Goal: Information Seeking & Learning: Learn about a topic

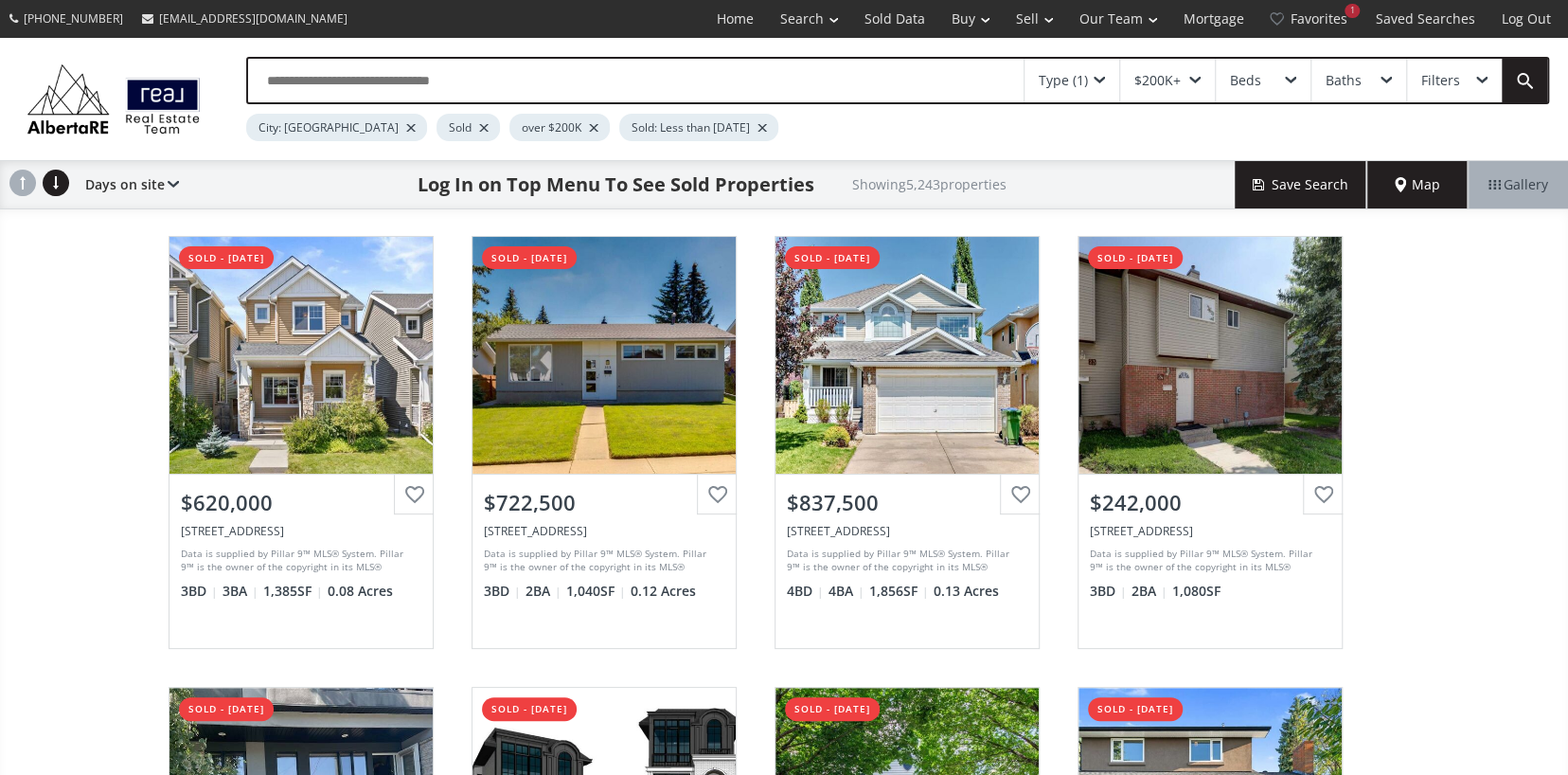
click at [1187, 79] on div "$200K+" at bounding box center [1167, 81] width 94 height 43
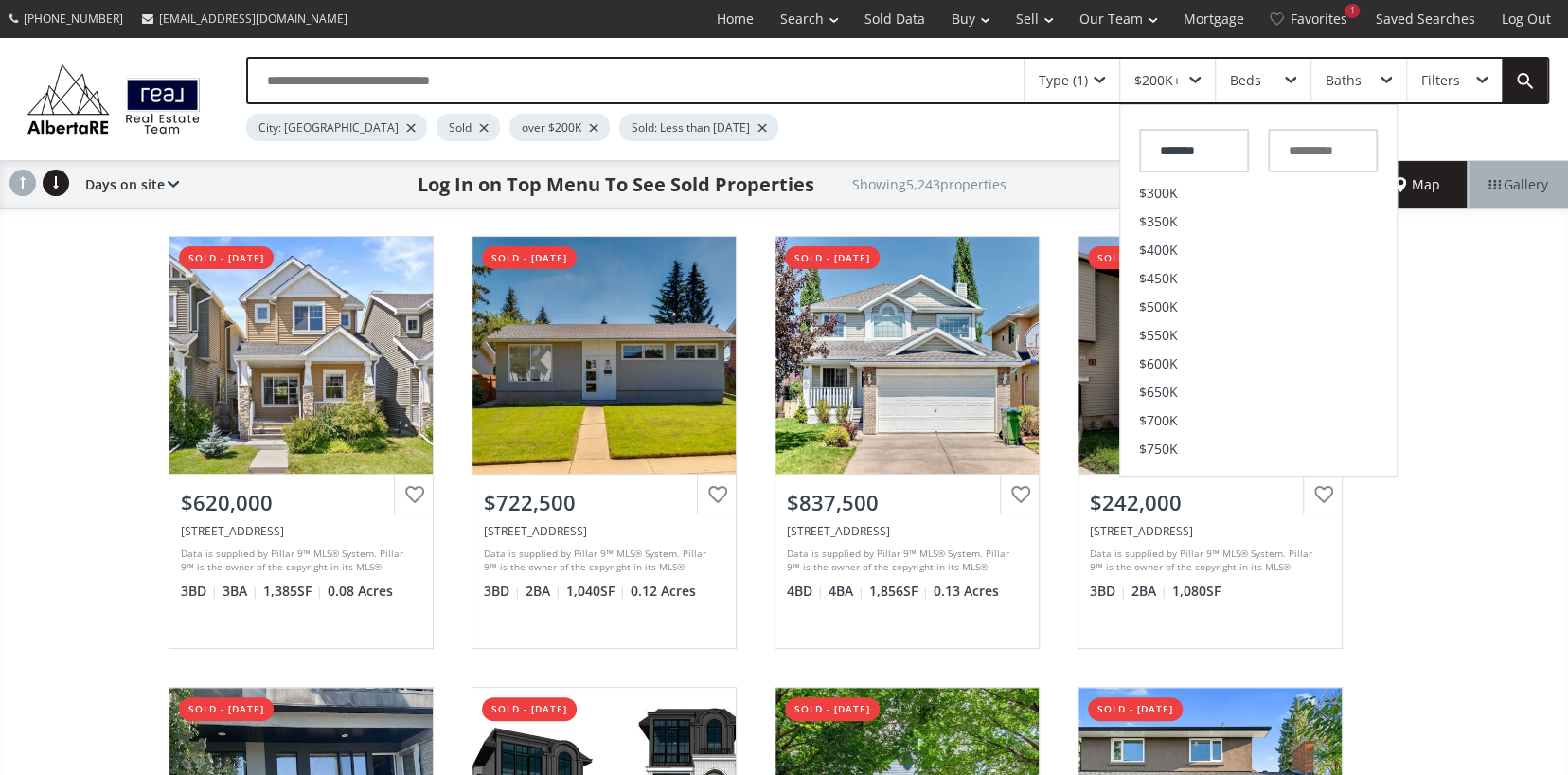
scroll to position [568, 0]
click at [1164, 281] on span "$2M" at bounding box center [1152, 280] width 28 height 13
type input "*********"
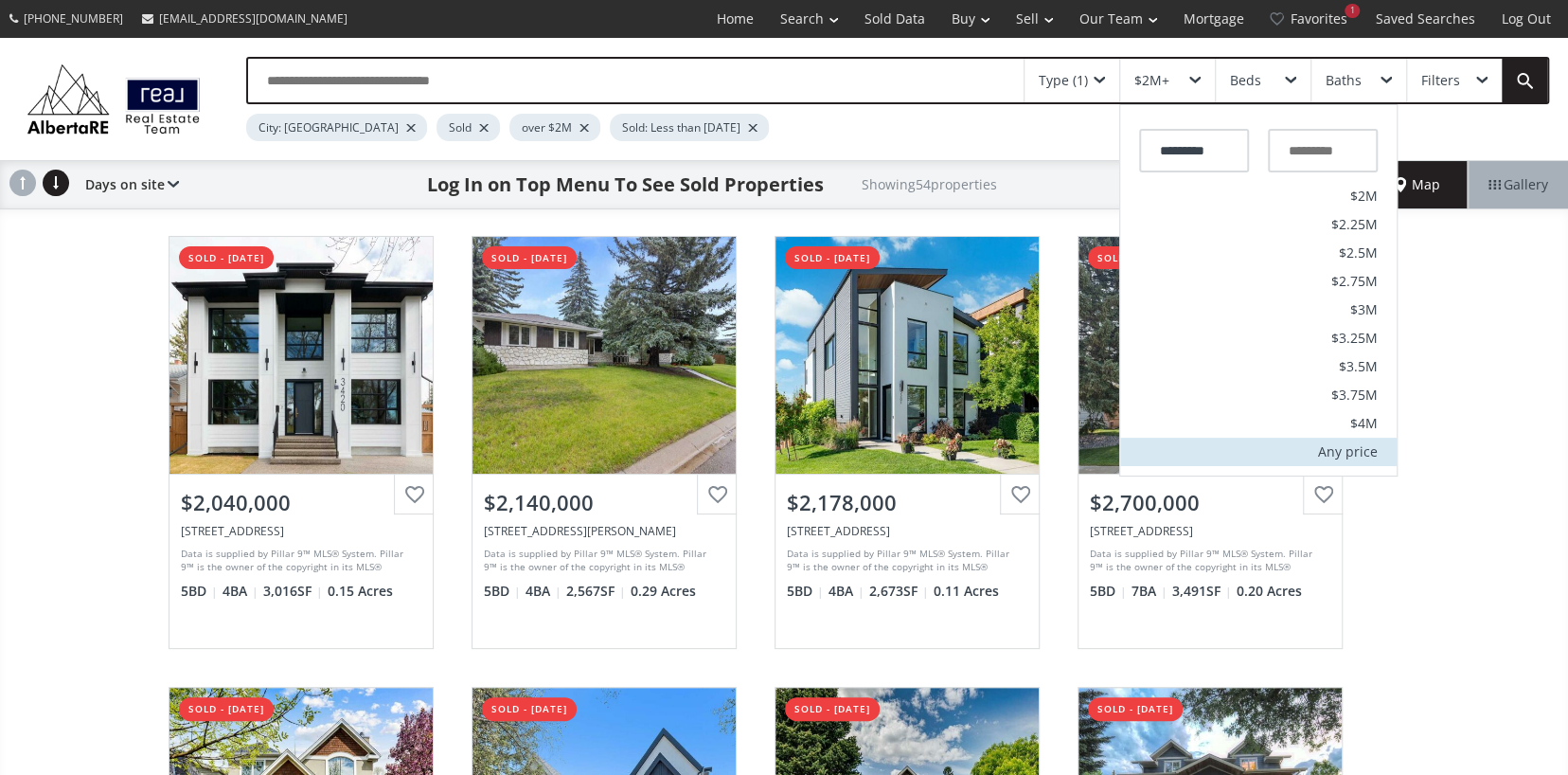
click at [1335, 448] on div "Any price" at bounding box center [1347, 451] width 60 height 13
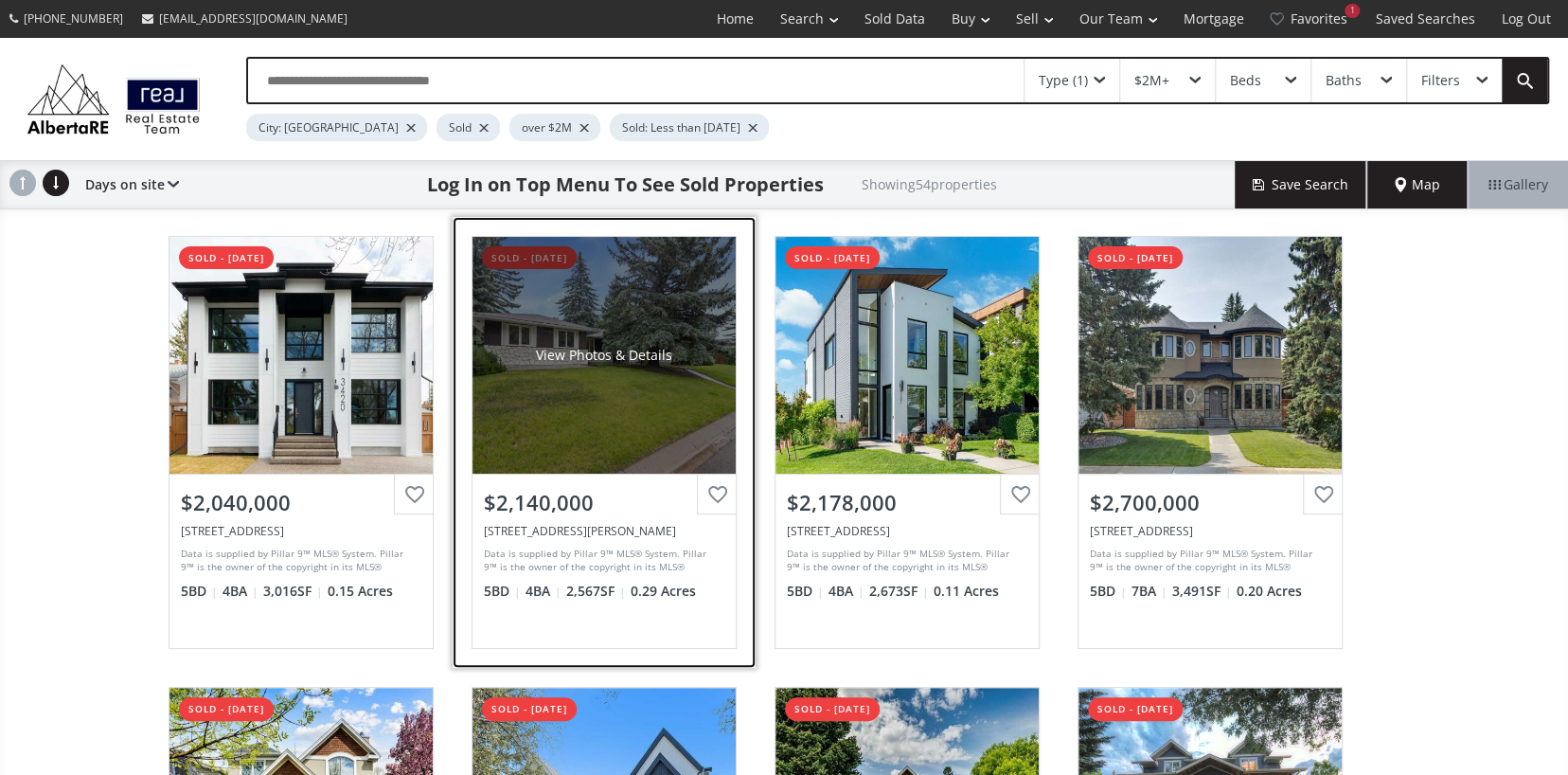
click at [568, 345] on div "View Photos & Details" at bounding box center [604, 354] width 137 height 19
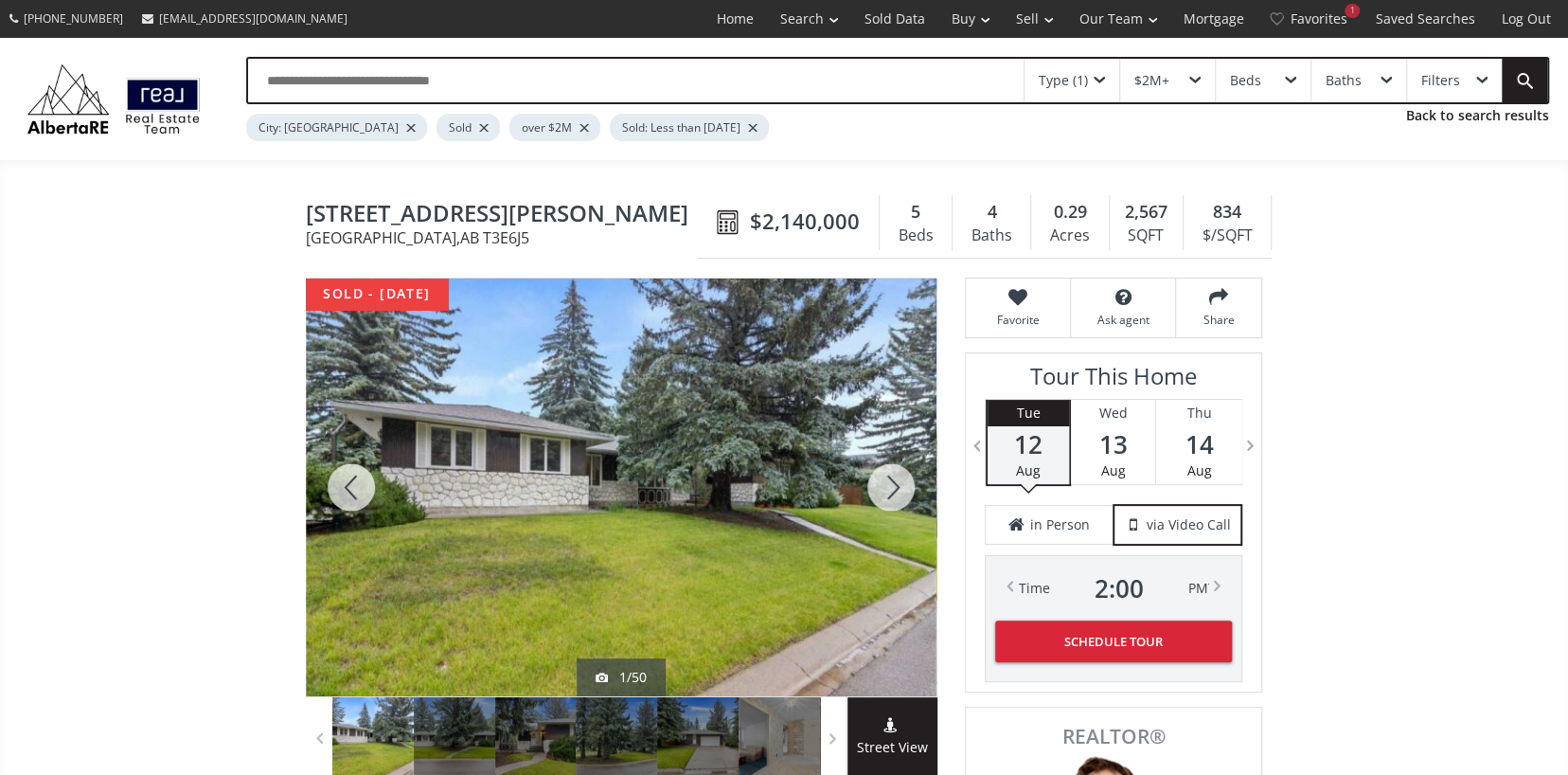
click at [882, 497] on div at bounding box center [891, 487] width 90 height 418
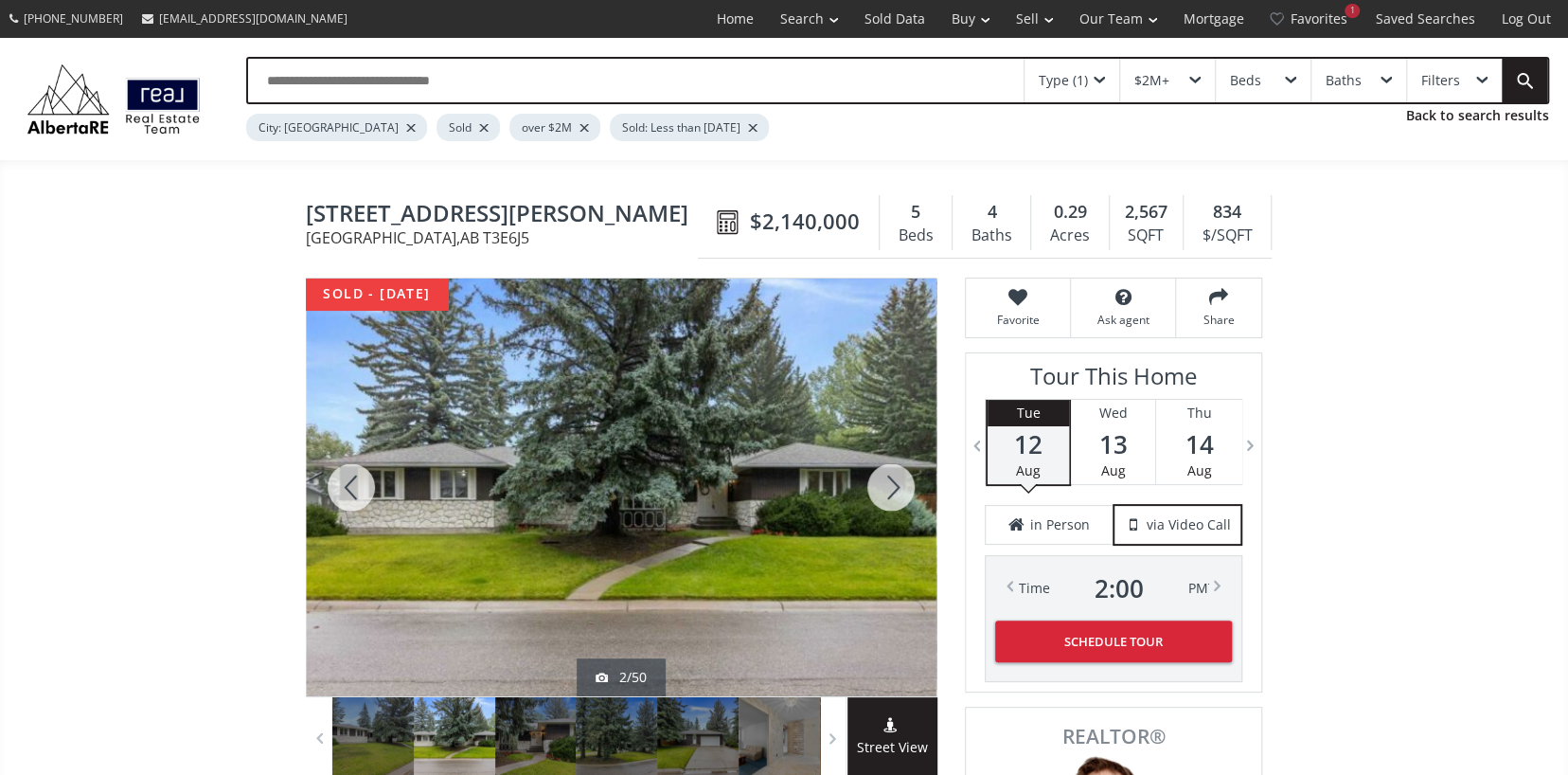
click at [882, 497] on div at bounding box center [891, 487] width 90 height 418
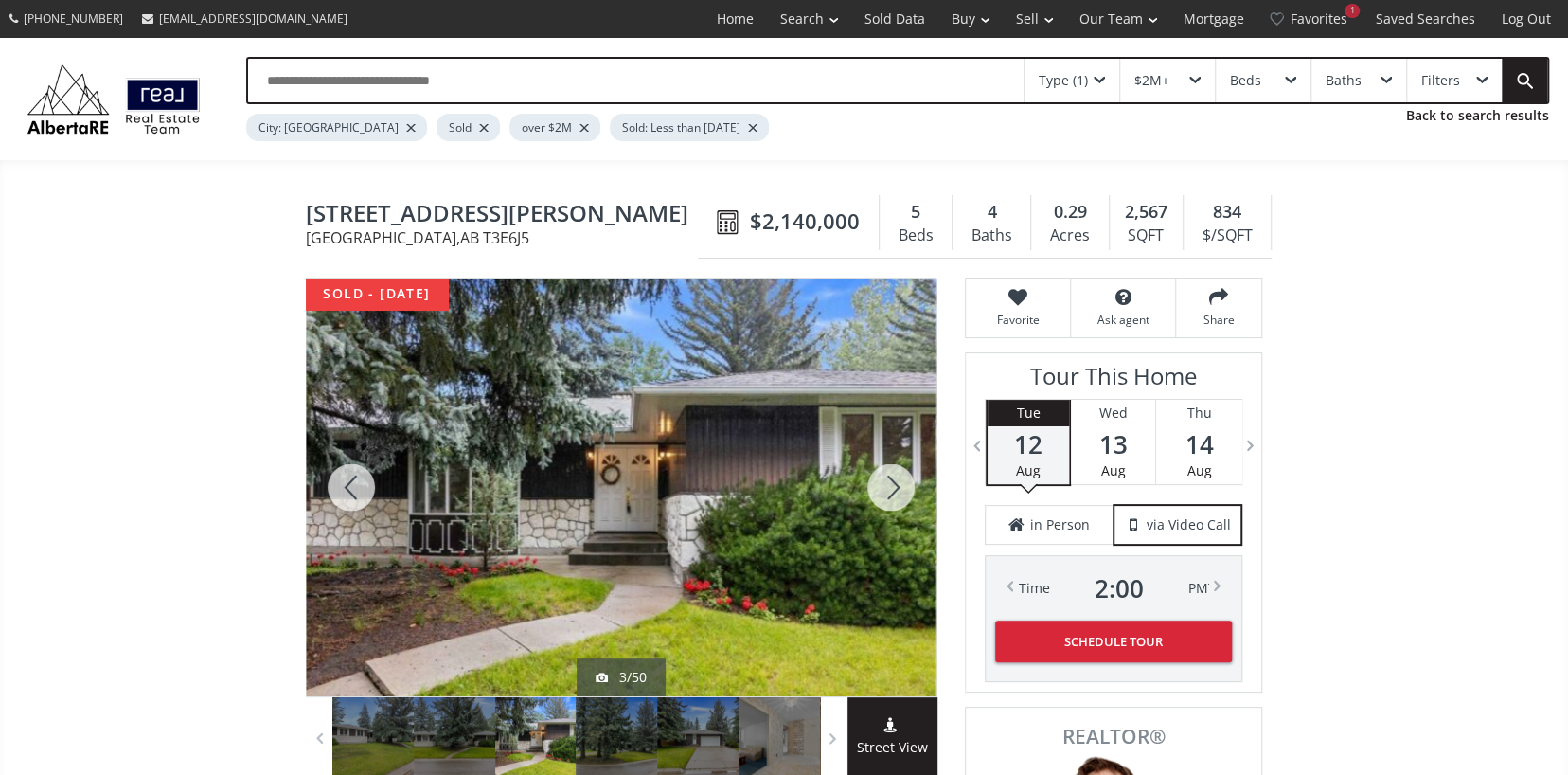
click at [882, 497] on div at bounding box center [891, 487] width 90 height 418
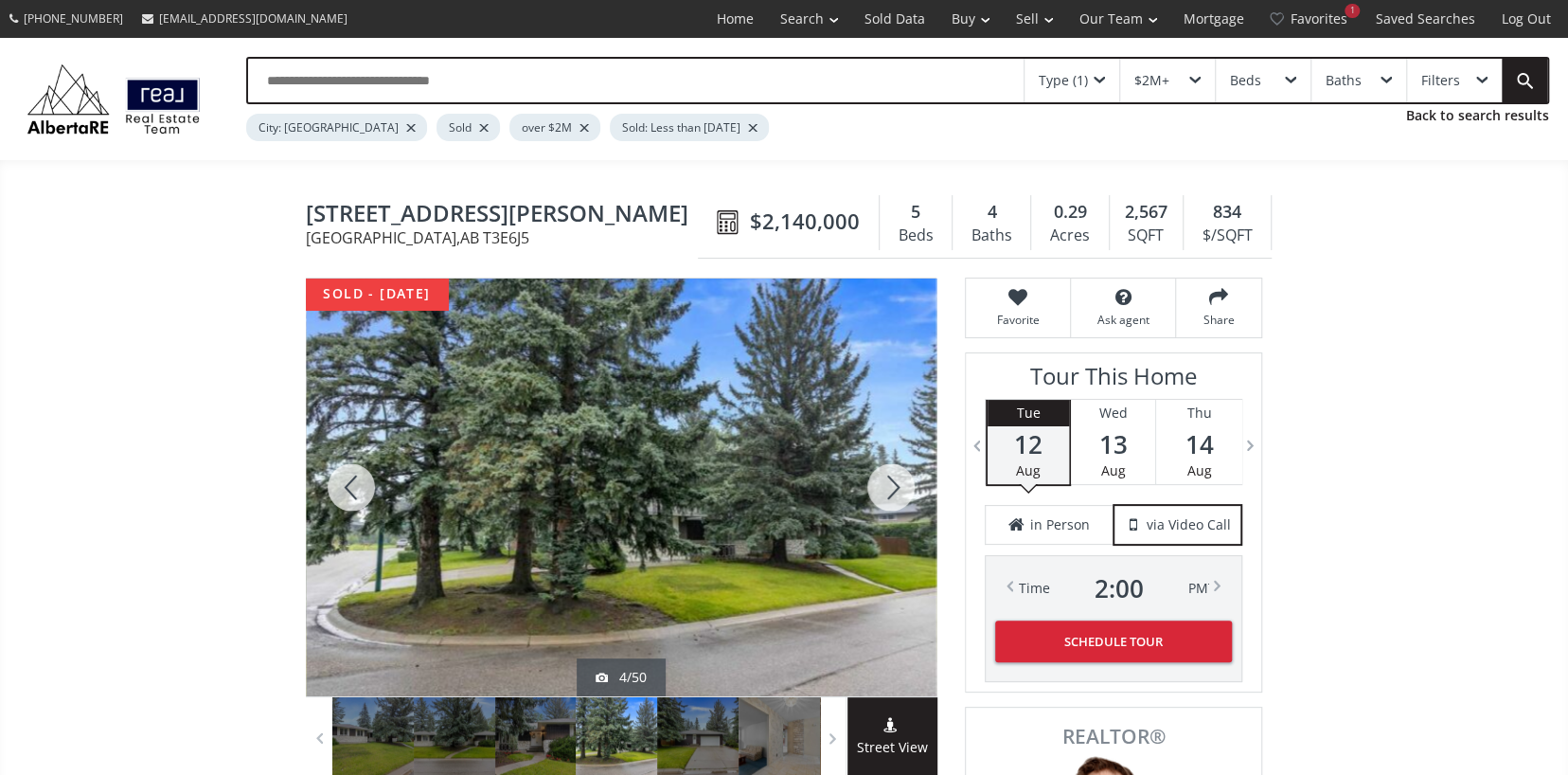
click at [882, 497] on div at bounding box center [891, 487] width 90 height 418
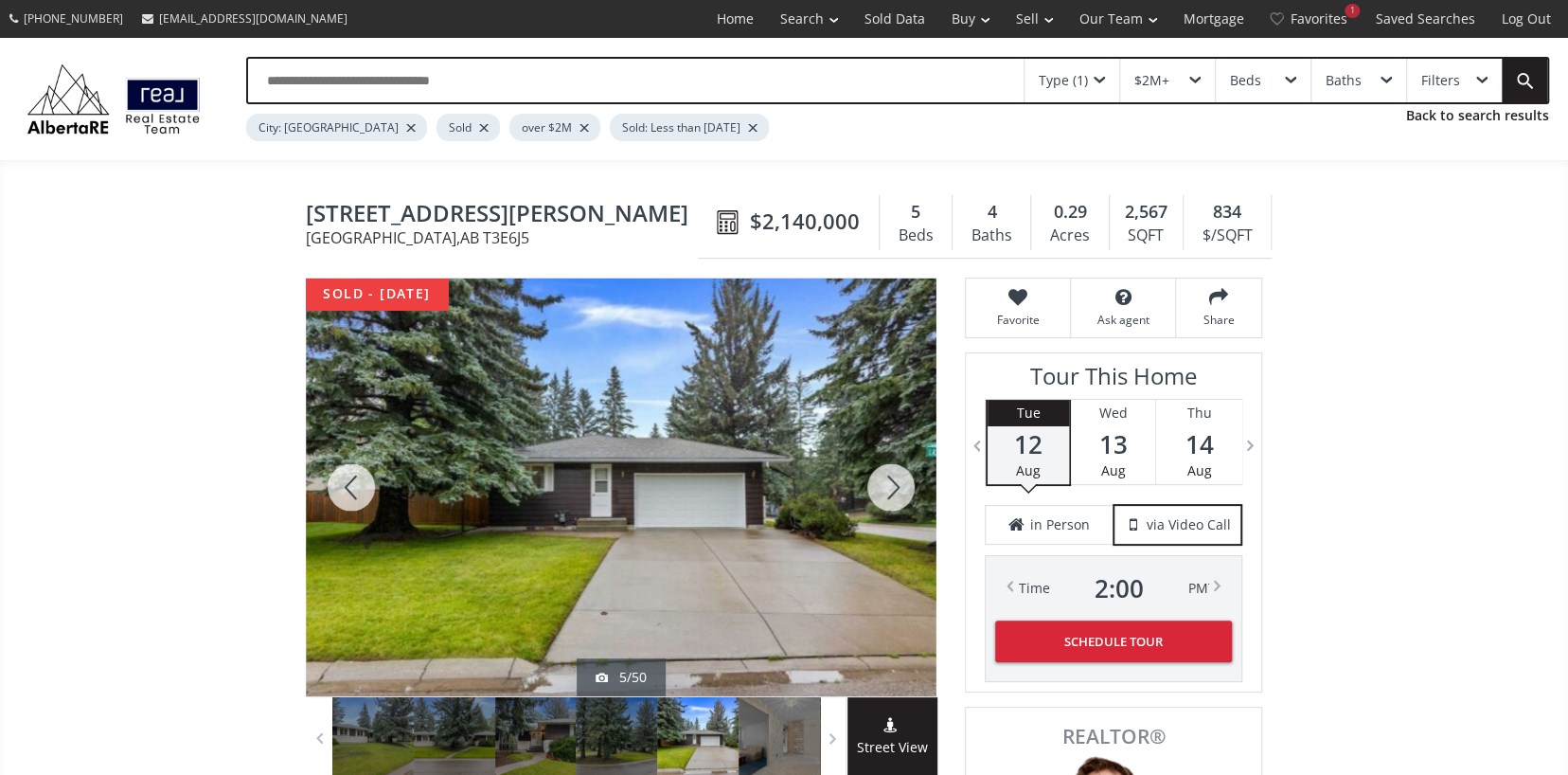
click at [882, 497] on div at bounding box center [891, 487] width 90 height 418
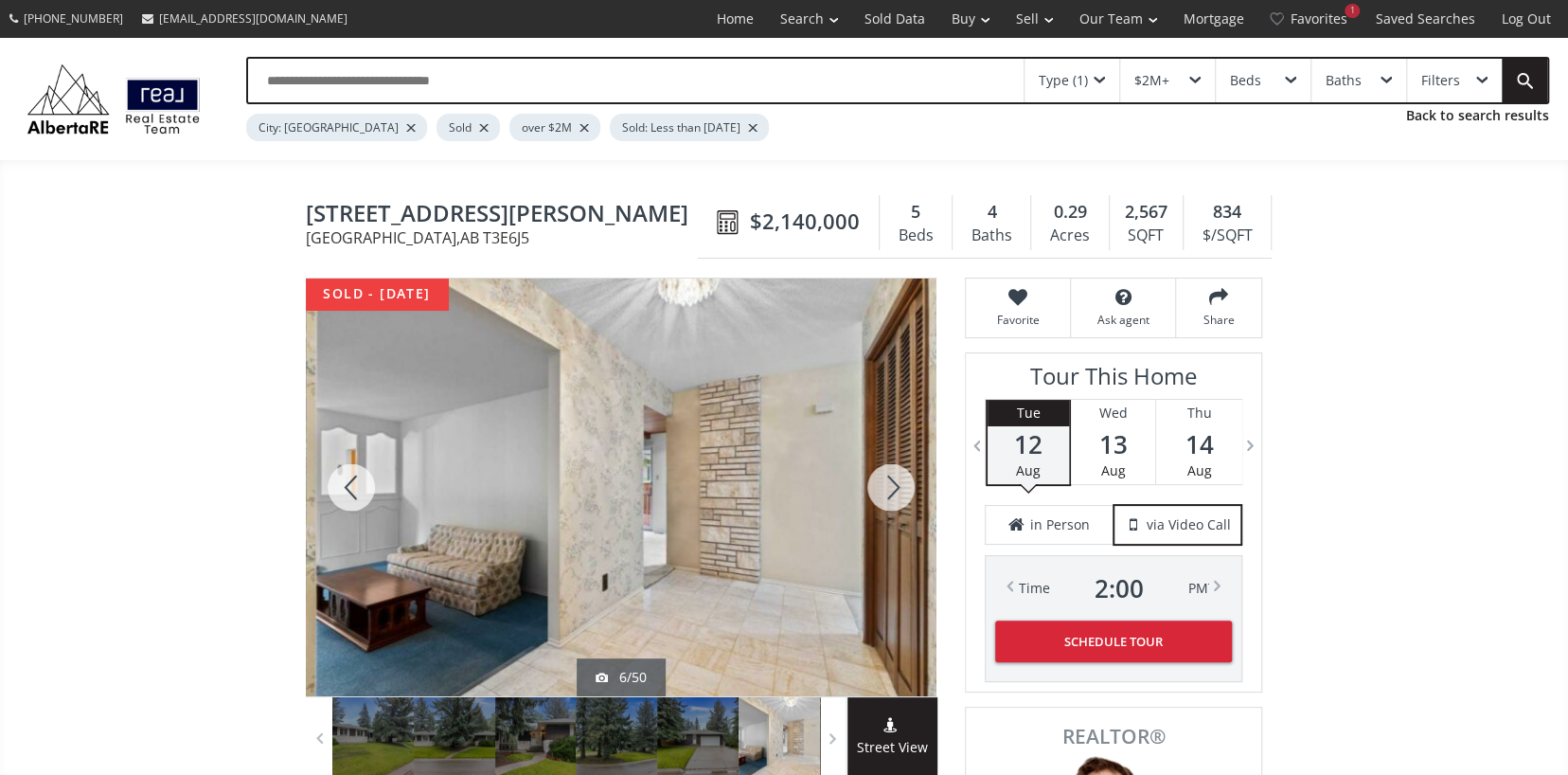
click at [882, 497] on div at bounding box center [891, 487] width 90 height 418
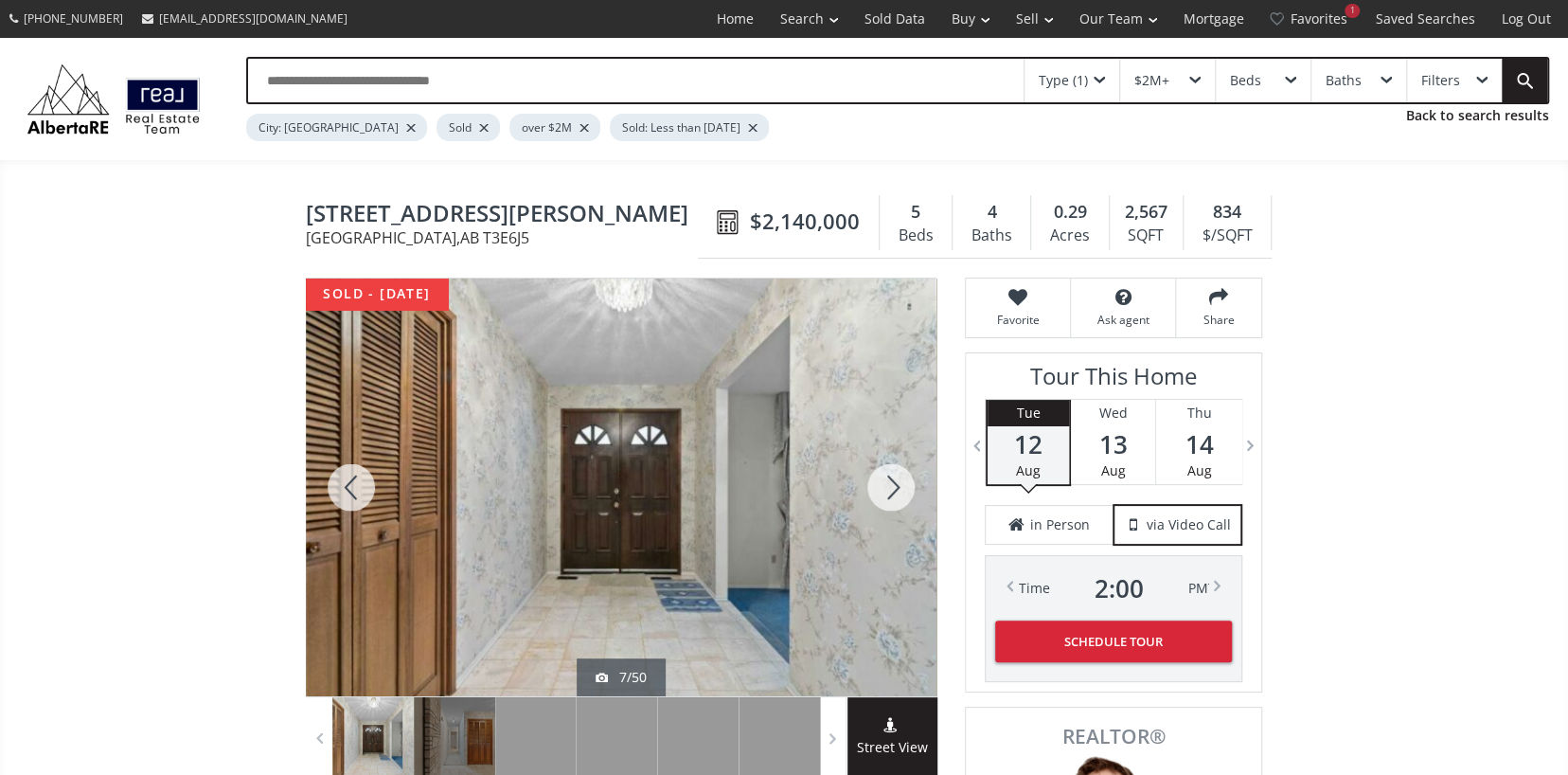
click at [882, 497] on div at bounding box center [891, 487] width 90 height 418
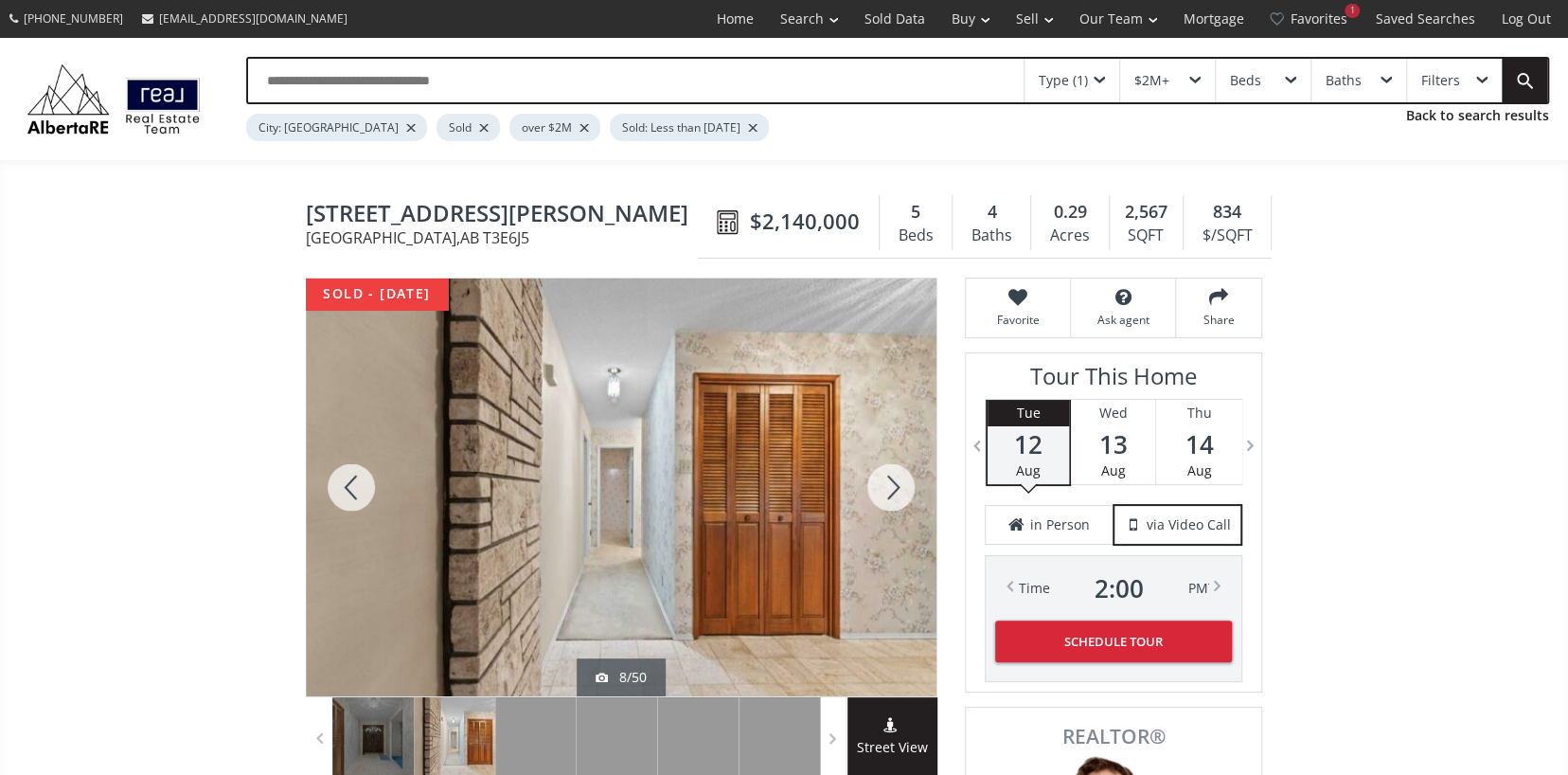
click at [882, 497] on div at bounding box center [891, 487] width 90 height 418
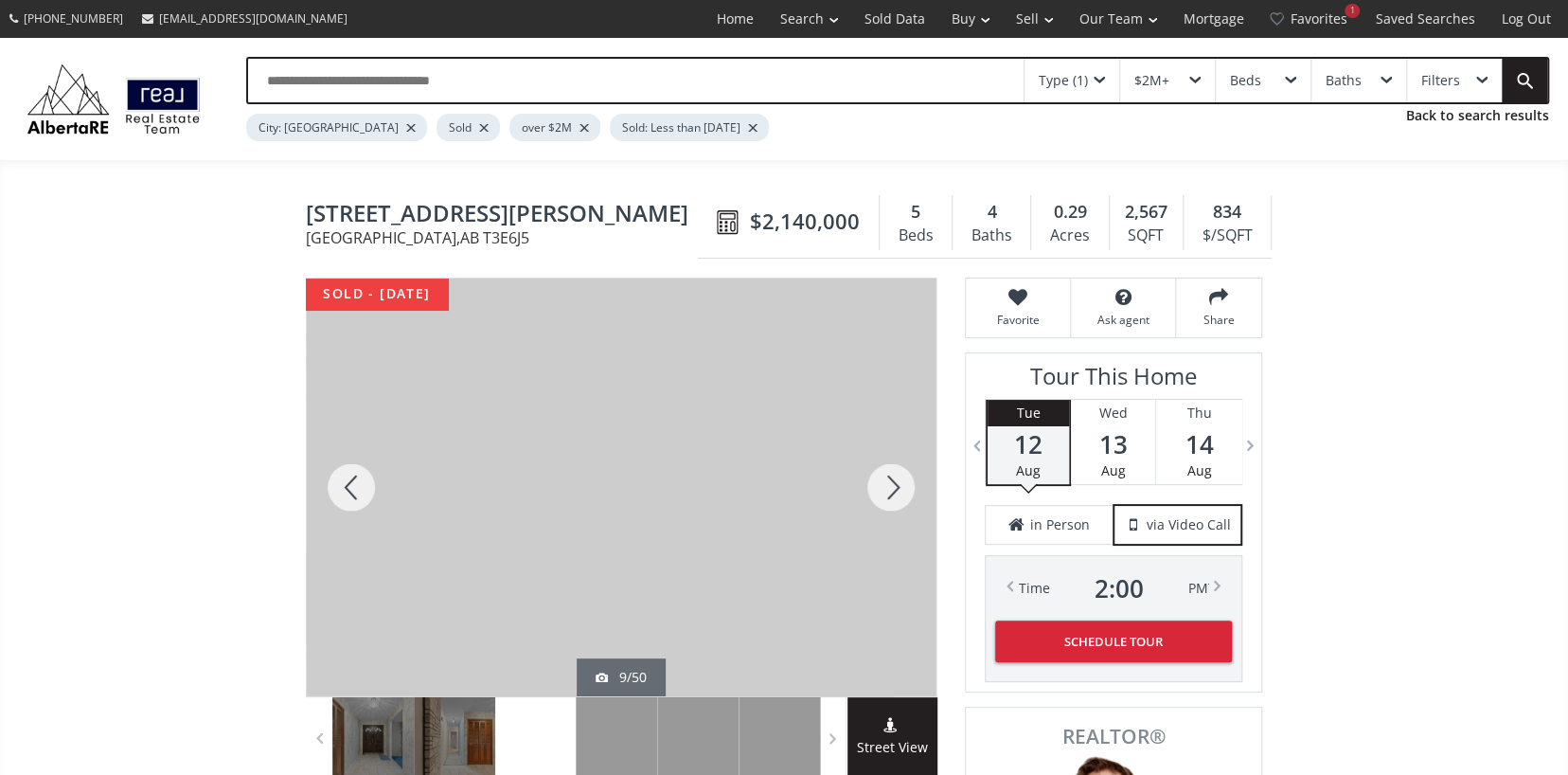
click at [882, 497] on div at bounding box center [891, 487] width 90 height 418
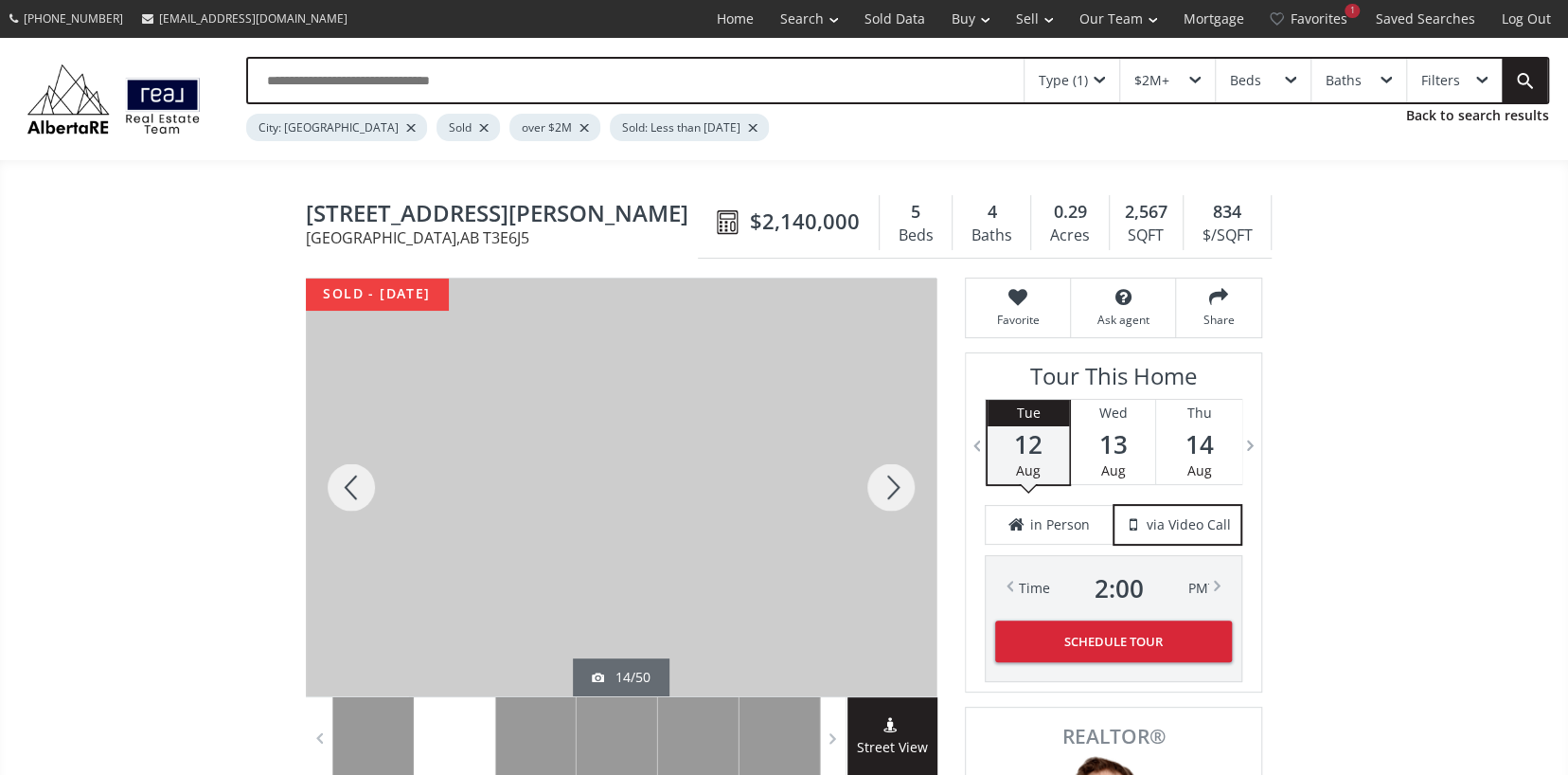
click at [882, 497] on div at bounding box center [891, 487] width 90 height 418
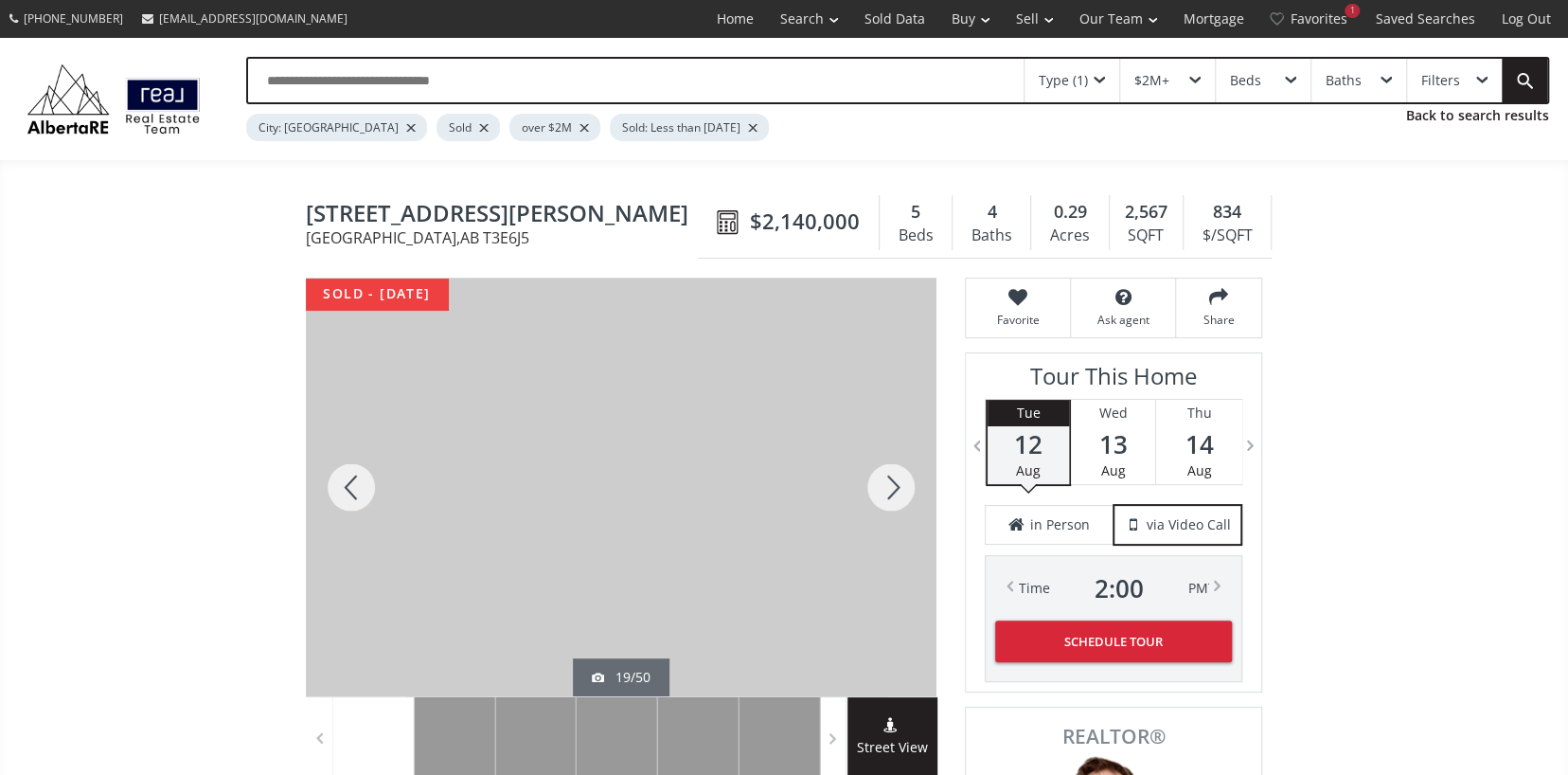
click at [882, 497] on div at bounding box center [891, 487] width 90 height 418
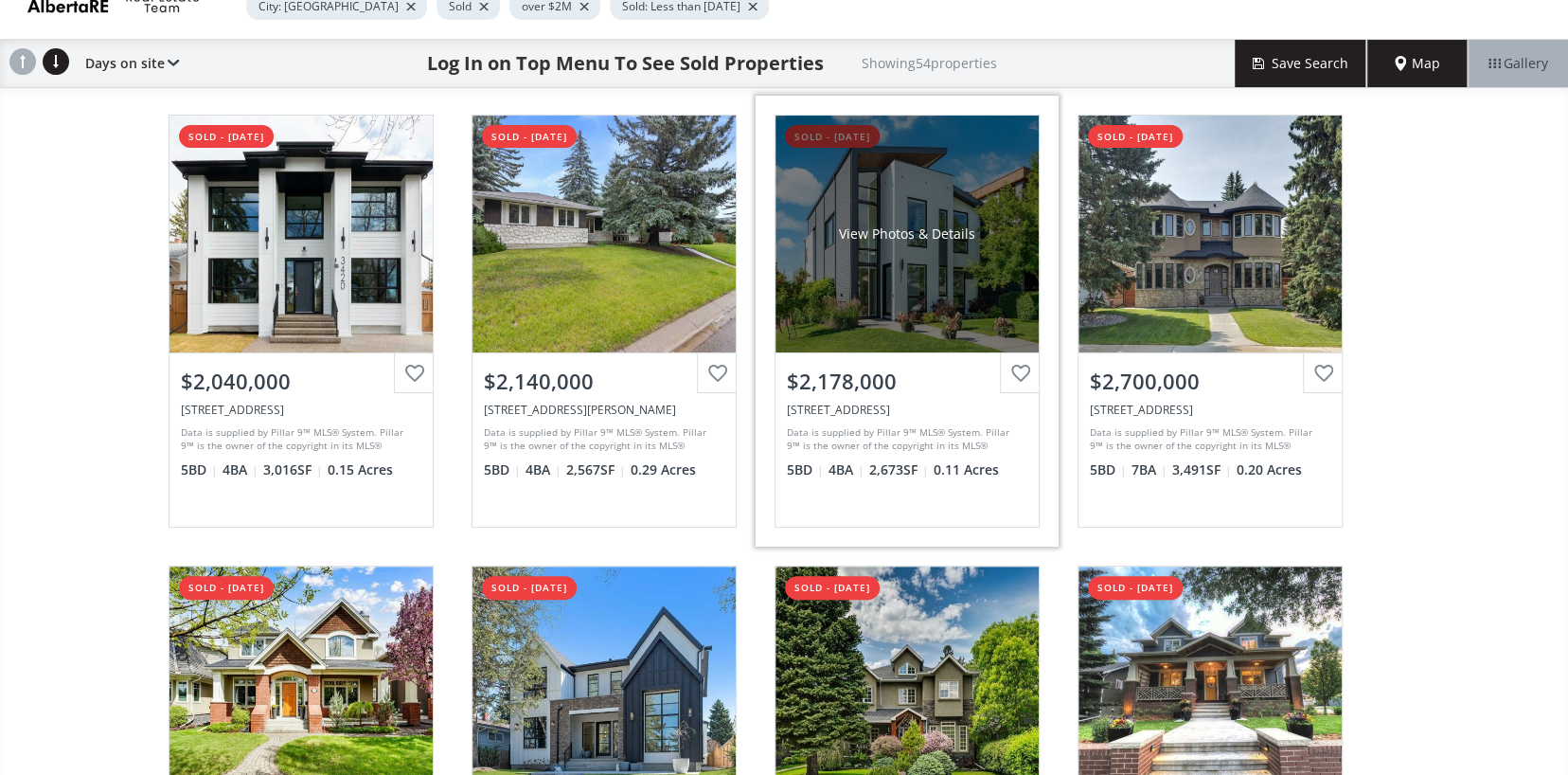
scroll to position [379, 0]
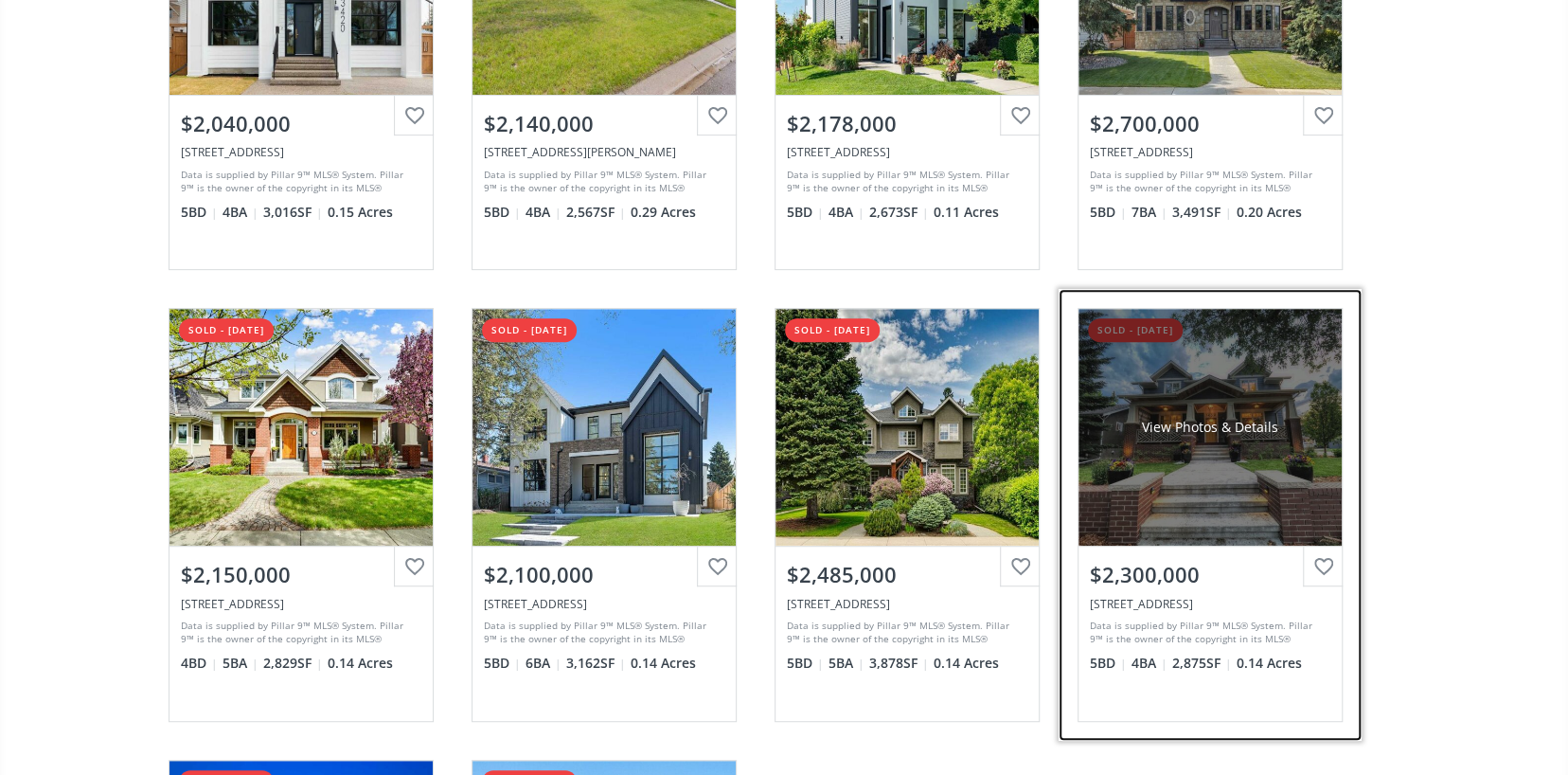
click at [1220, 396] on div "View Photos & Details" at bounding box center [1210, 427] width 263 height 237
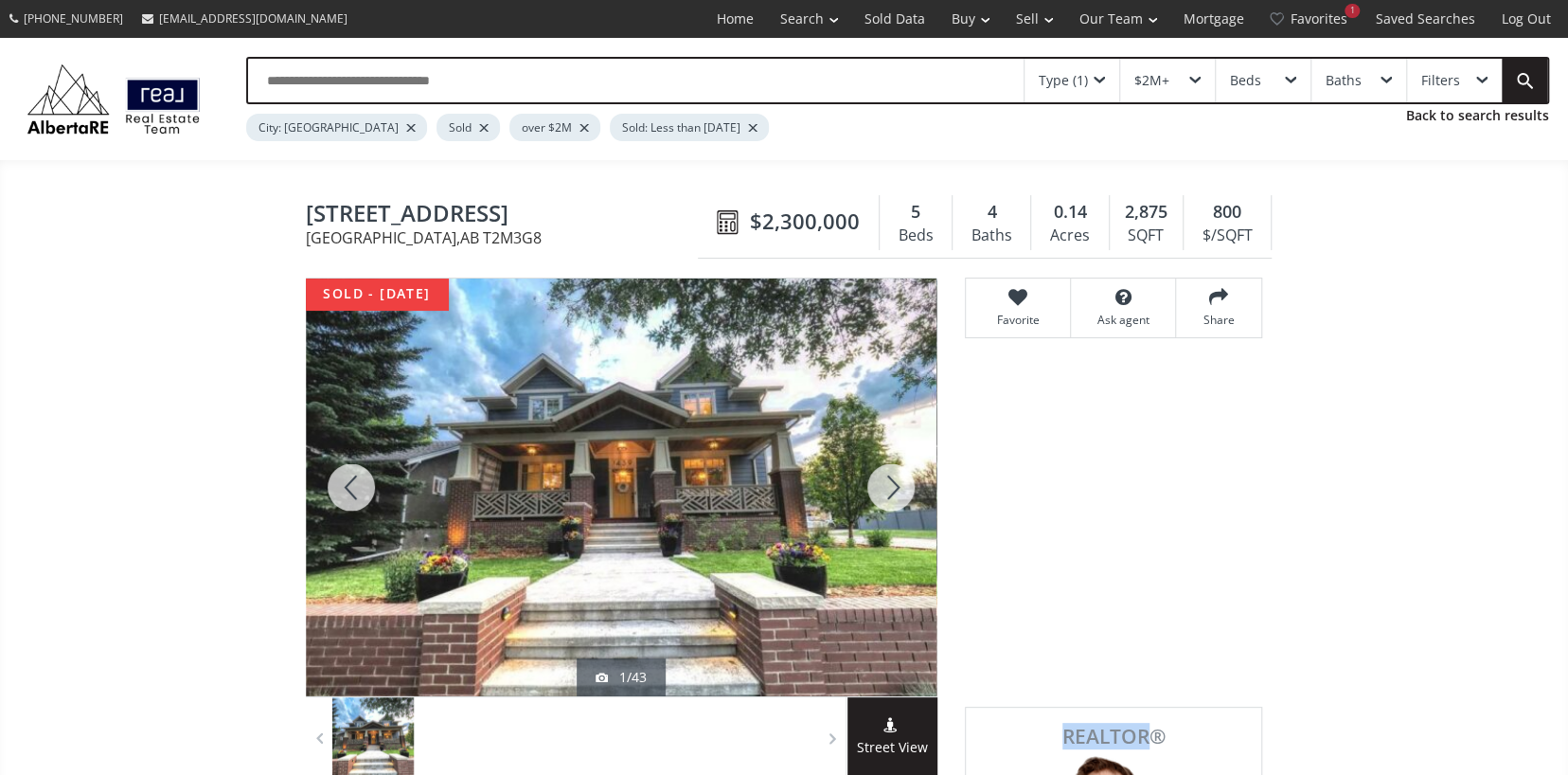
click at [1220, 396] on div "Tour This Home Tue 12 Aug Wed 13 Aug Thu 14 Aug Fri 15 Aug Sat 16 Aug Sun 17 Au…" at bounding box center [1113, 522] width 297 height 340
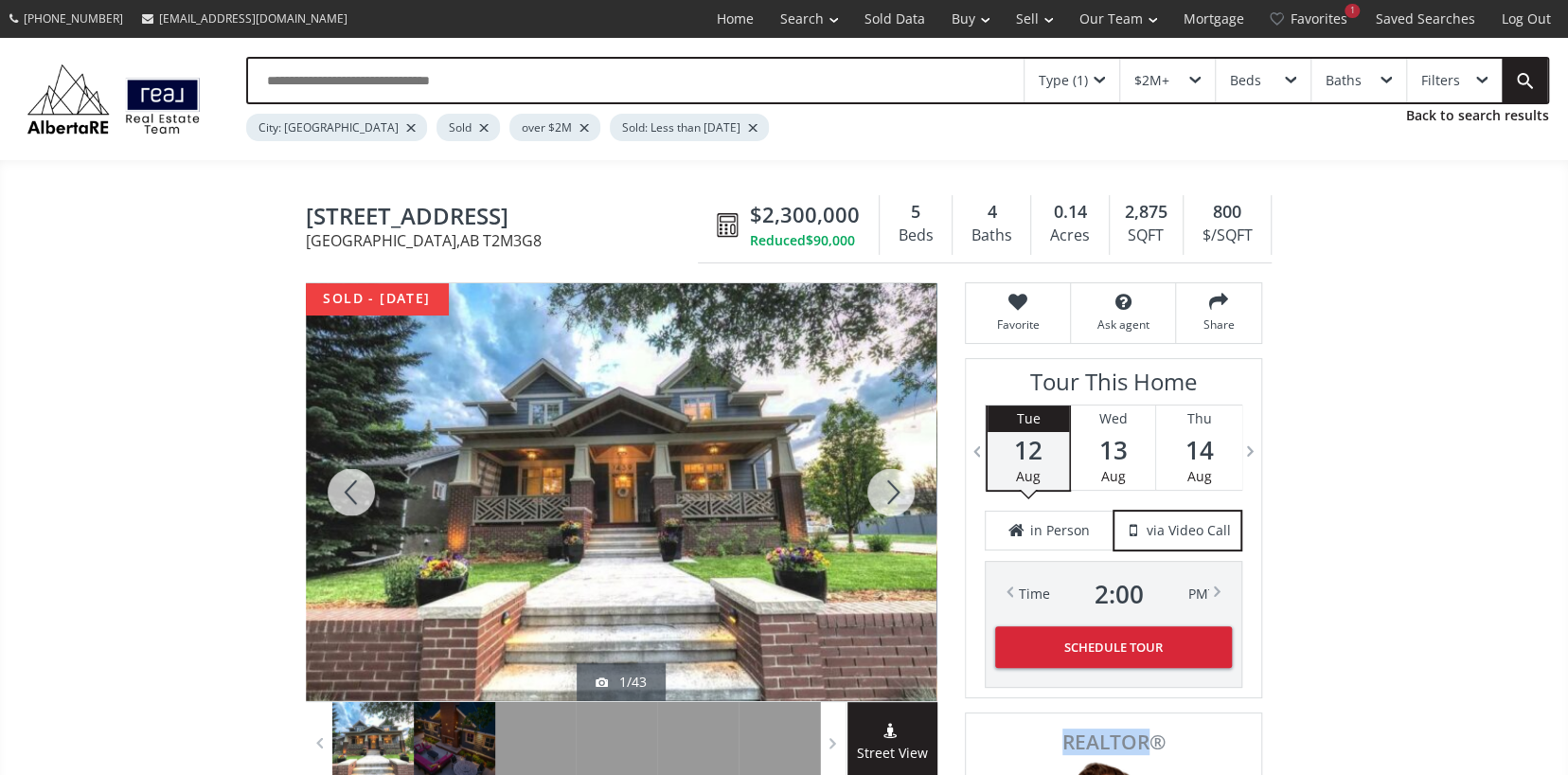
click at [891, 498] on div at bounding box center [891, 492] width 90 height 418
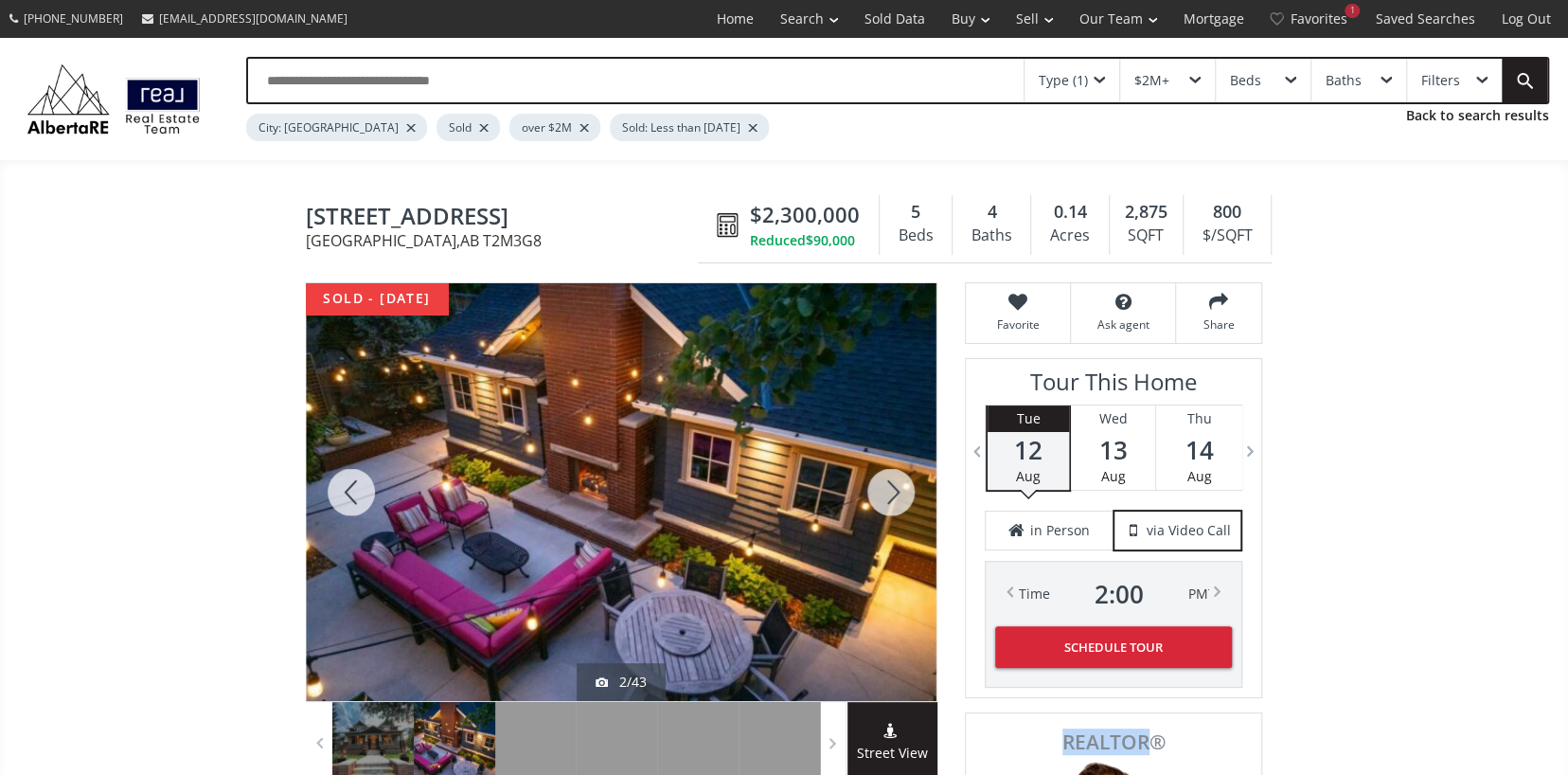
click at [891, 498] on div at bounding box center [891, 492] width 90 height 418
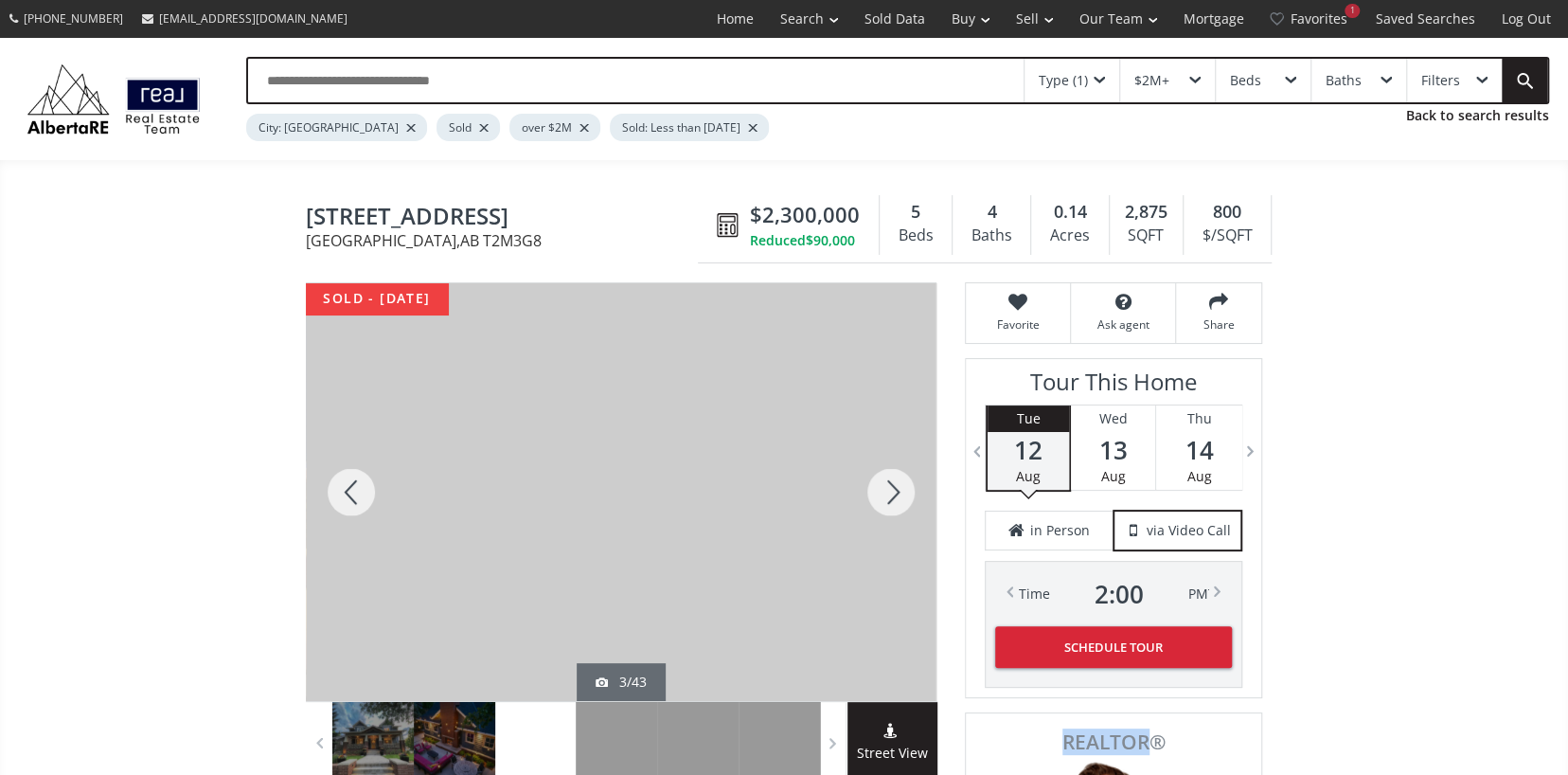
click at [891, 498] on div at bounding box center [891, 492] width 90 height 418
click at [894, 499] on div at bounding box center [891, 492] width 90 height 418
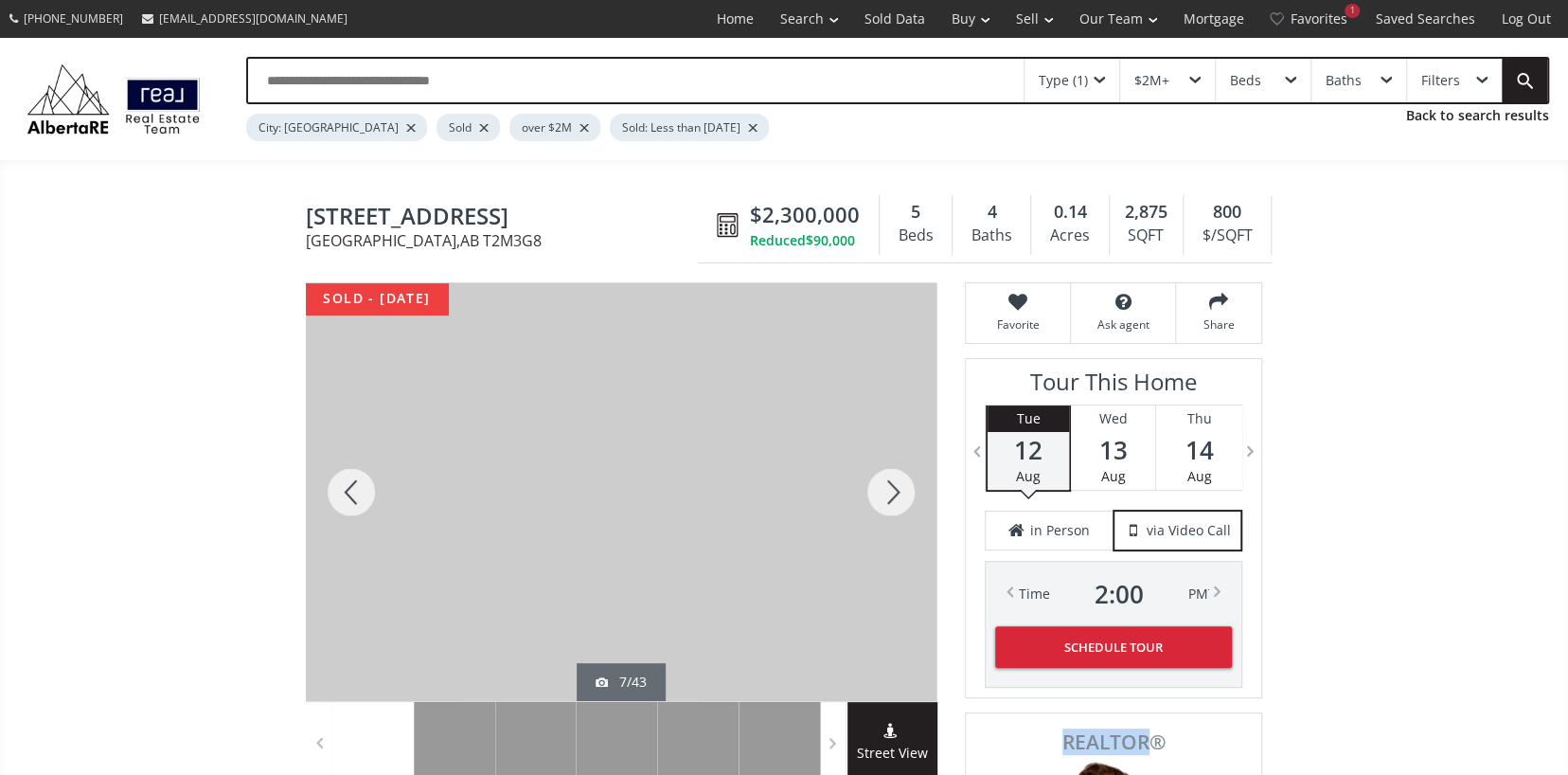
click at [894, 499] on div at bounding box center [891, 492] width 90 height 418
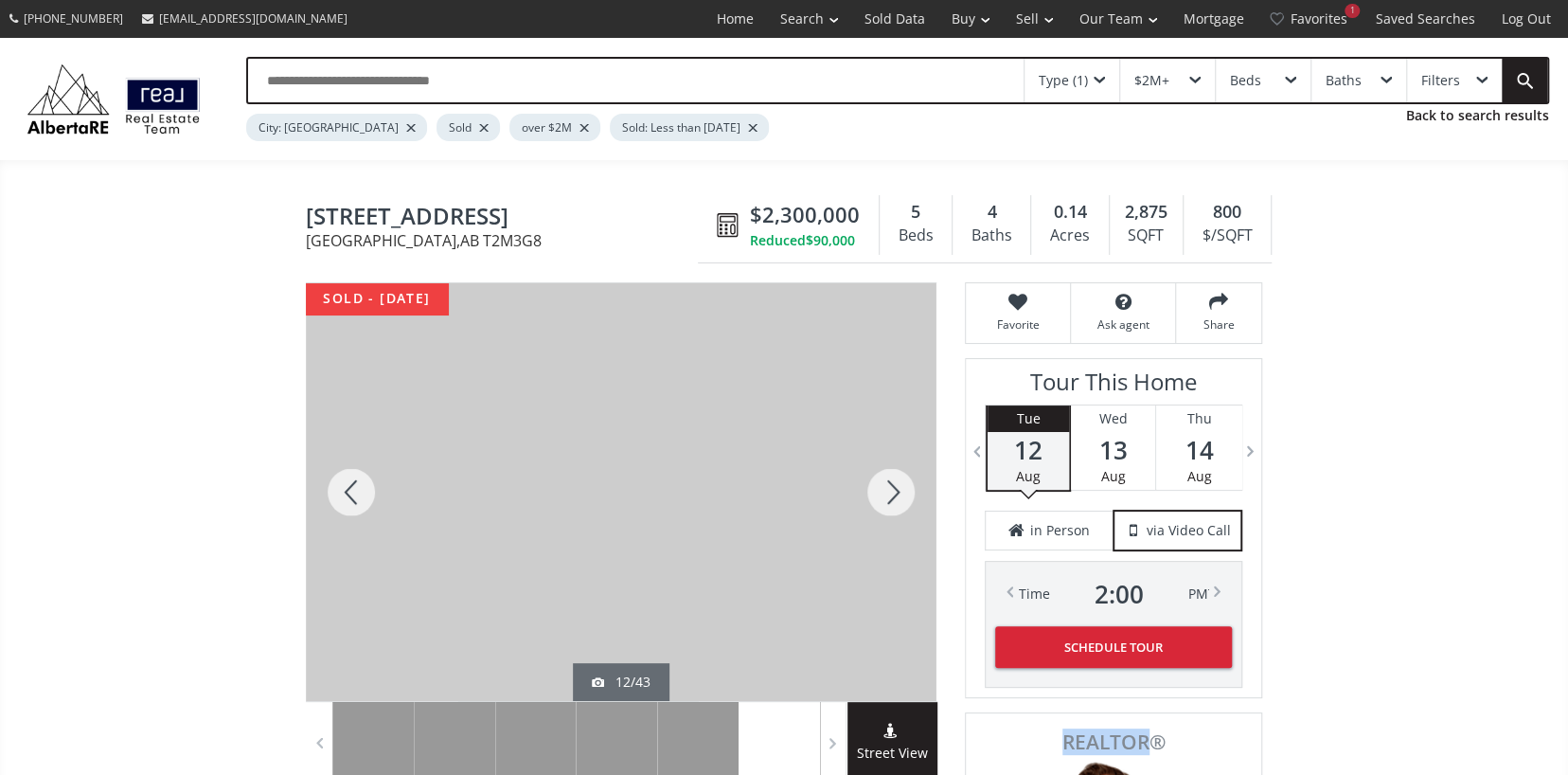
click at [894, 499] on div at bounding box center [891, 492] width 90 height 418
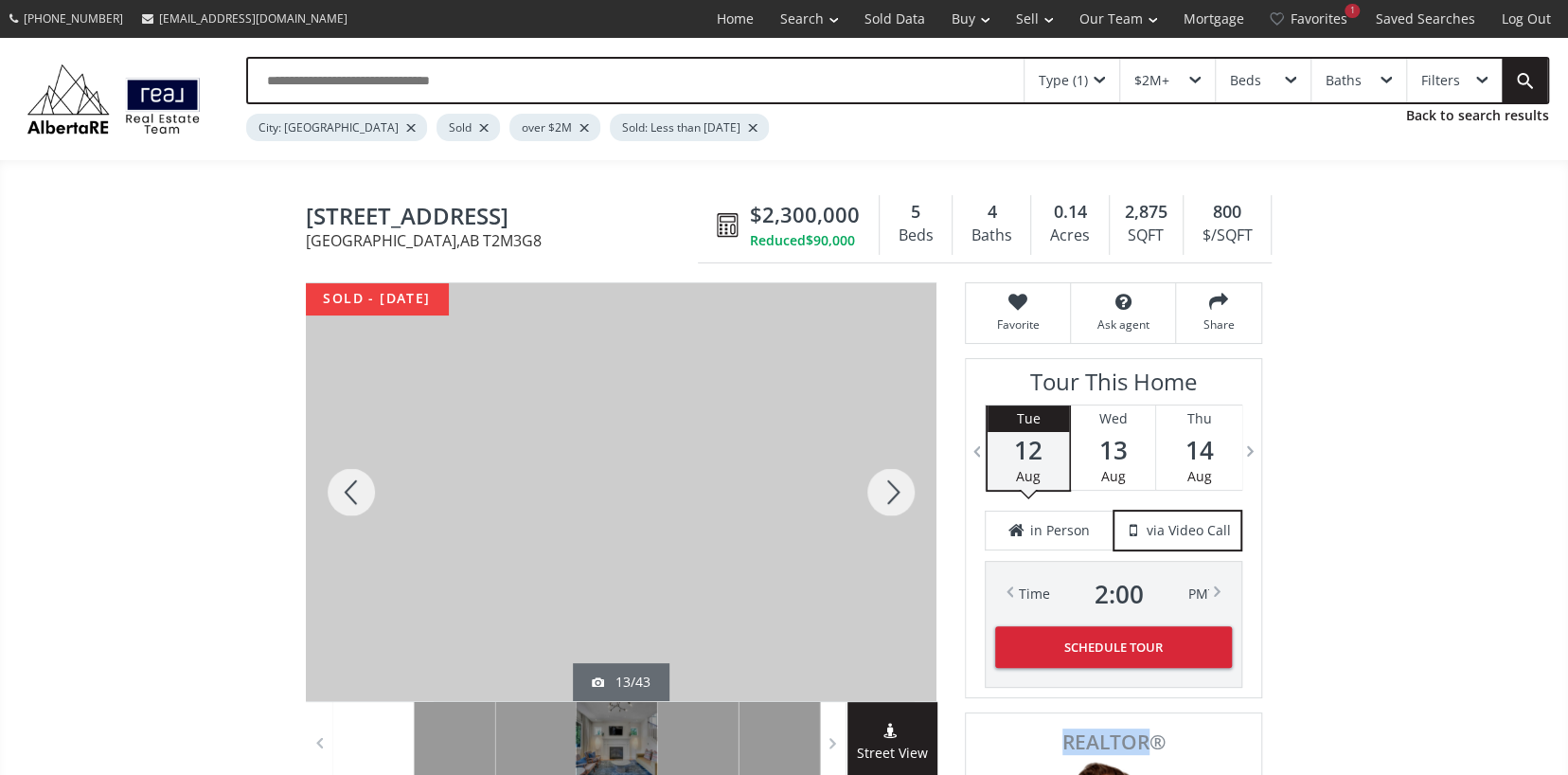
click at [894, 499] on div at bounding box center [891, 492] width 90 height 418
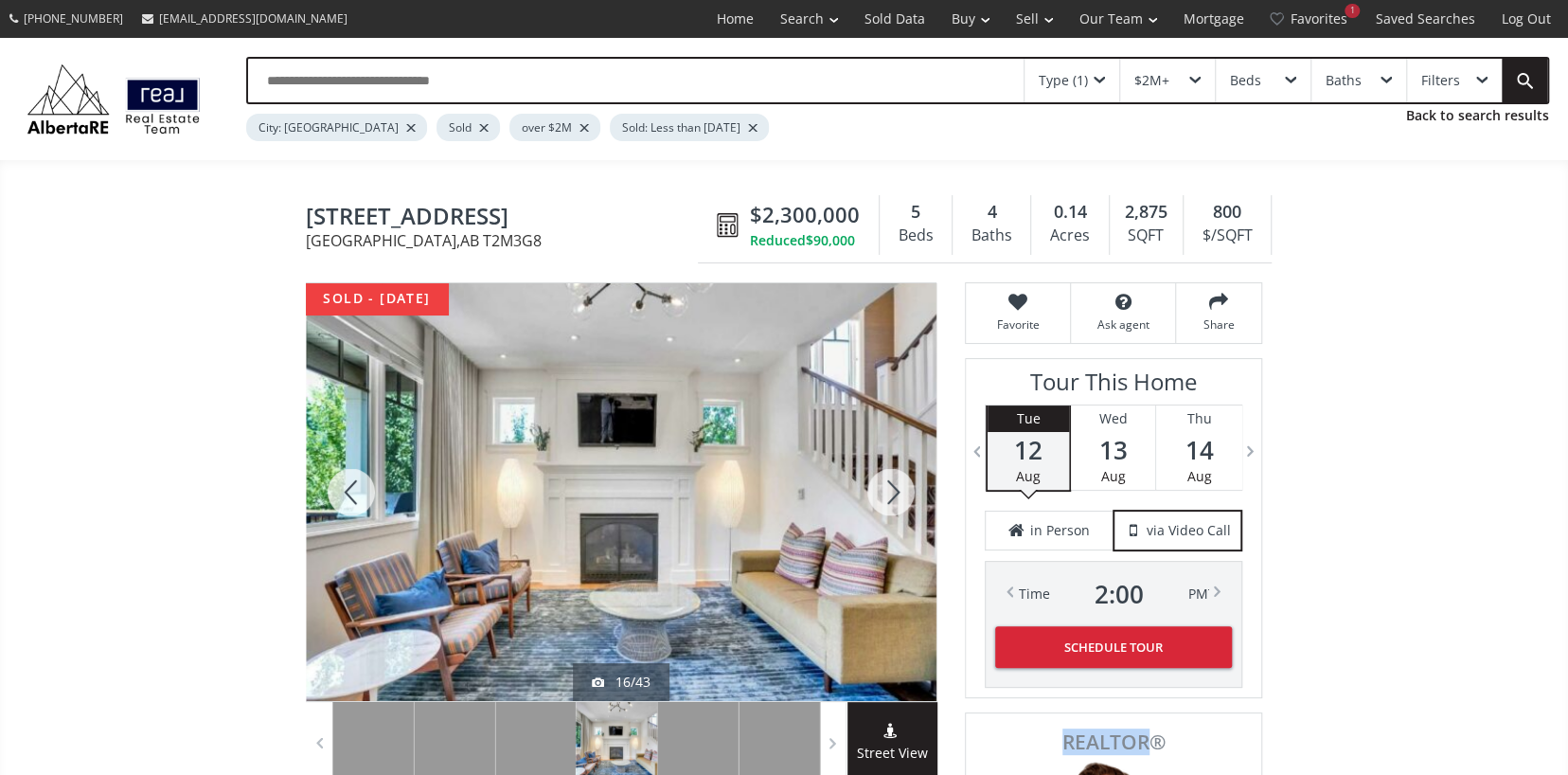
click at [894, 499] on div at bounding box center [891, 492] width 90 height 418
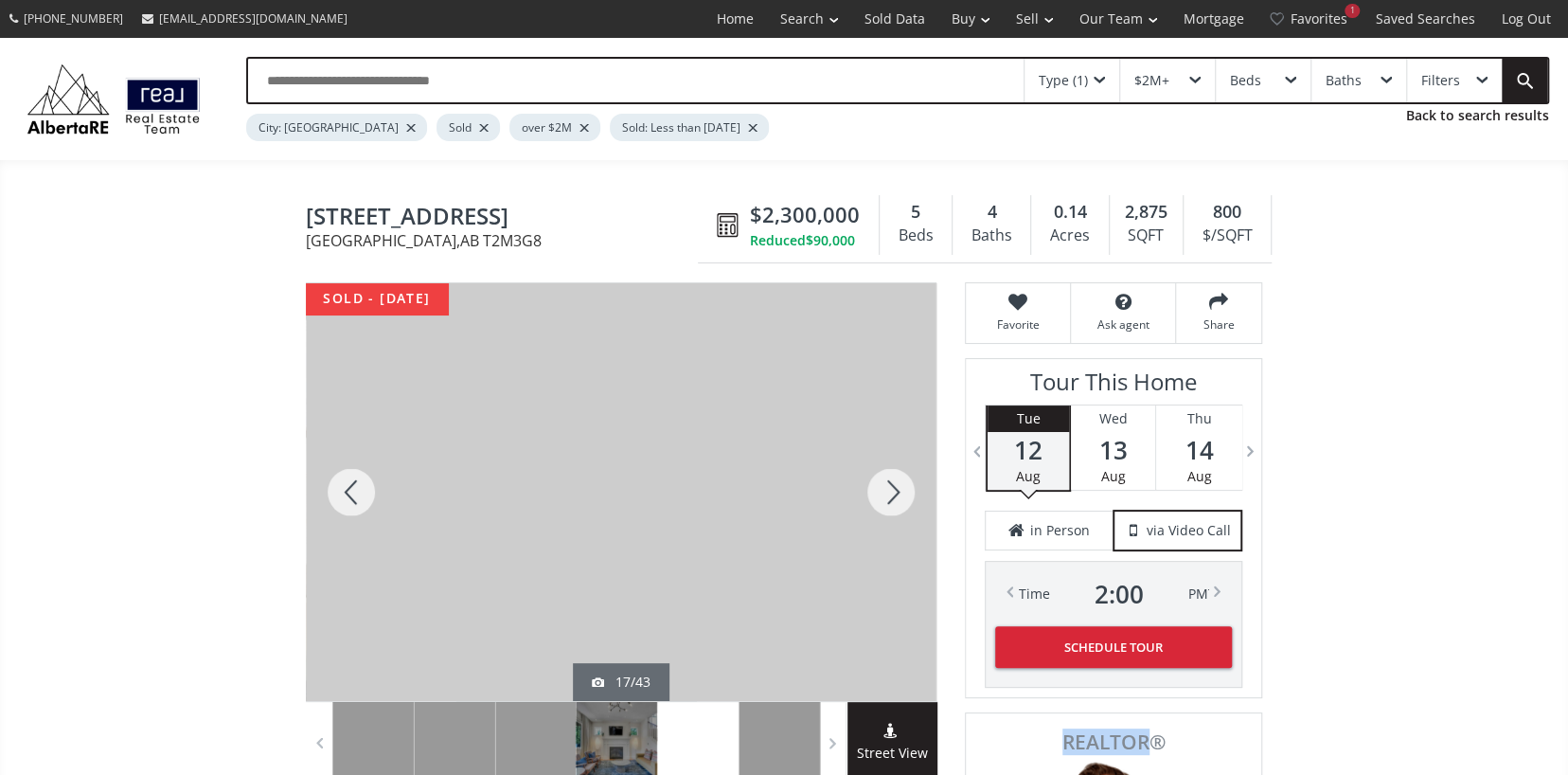
click at [894, 499] on div at bounding box center [891, 492] width 90 height 418
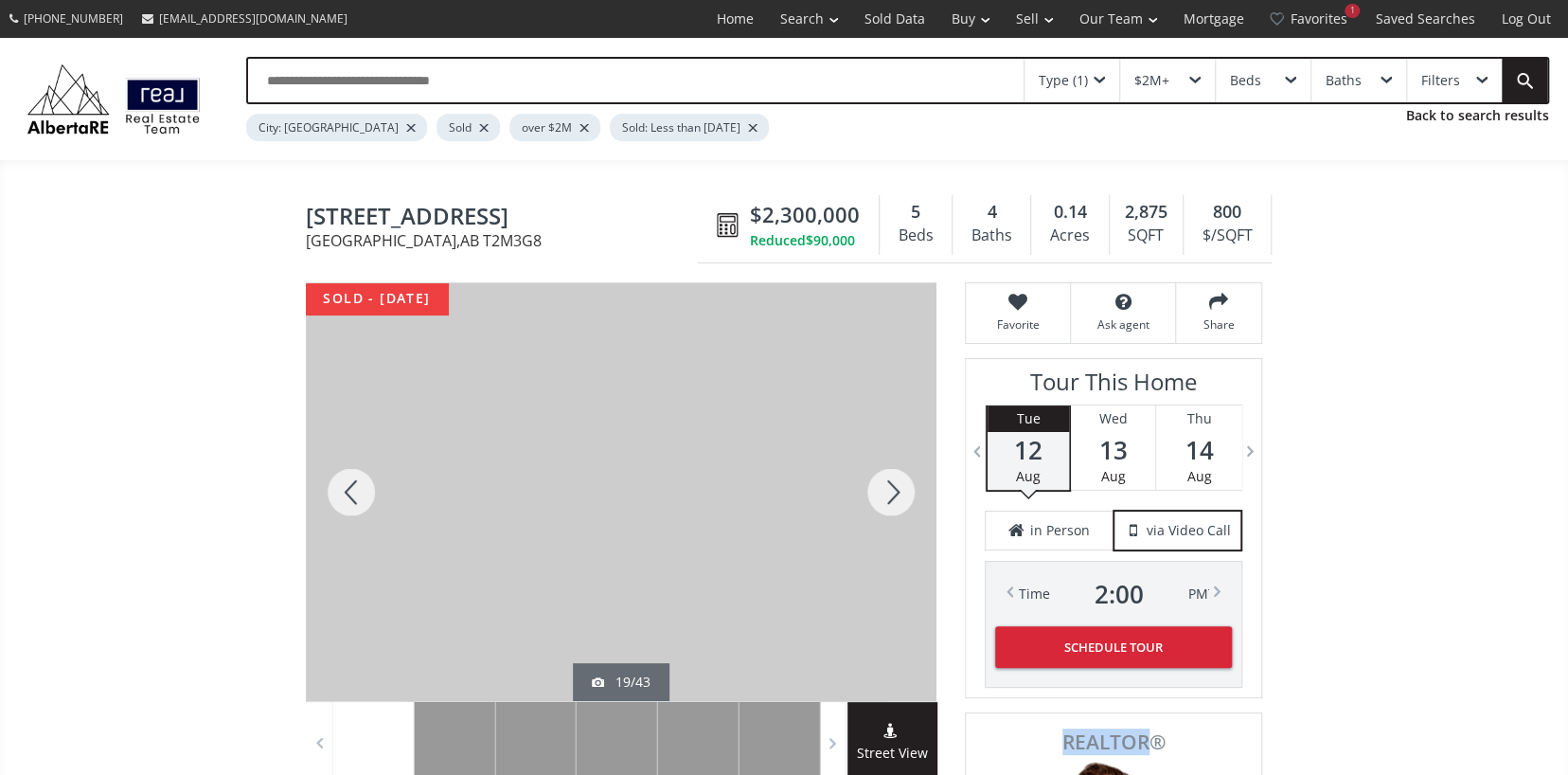
click at [894, 499] on div at bounding box center [891, 492] width 90 height 418
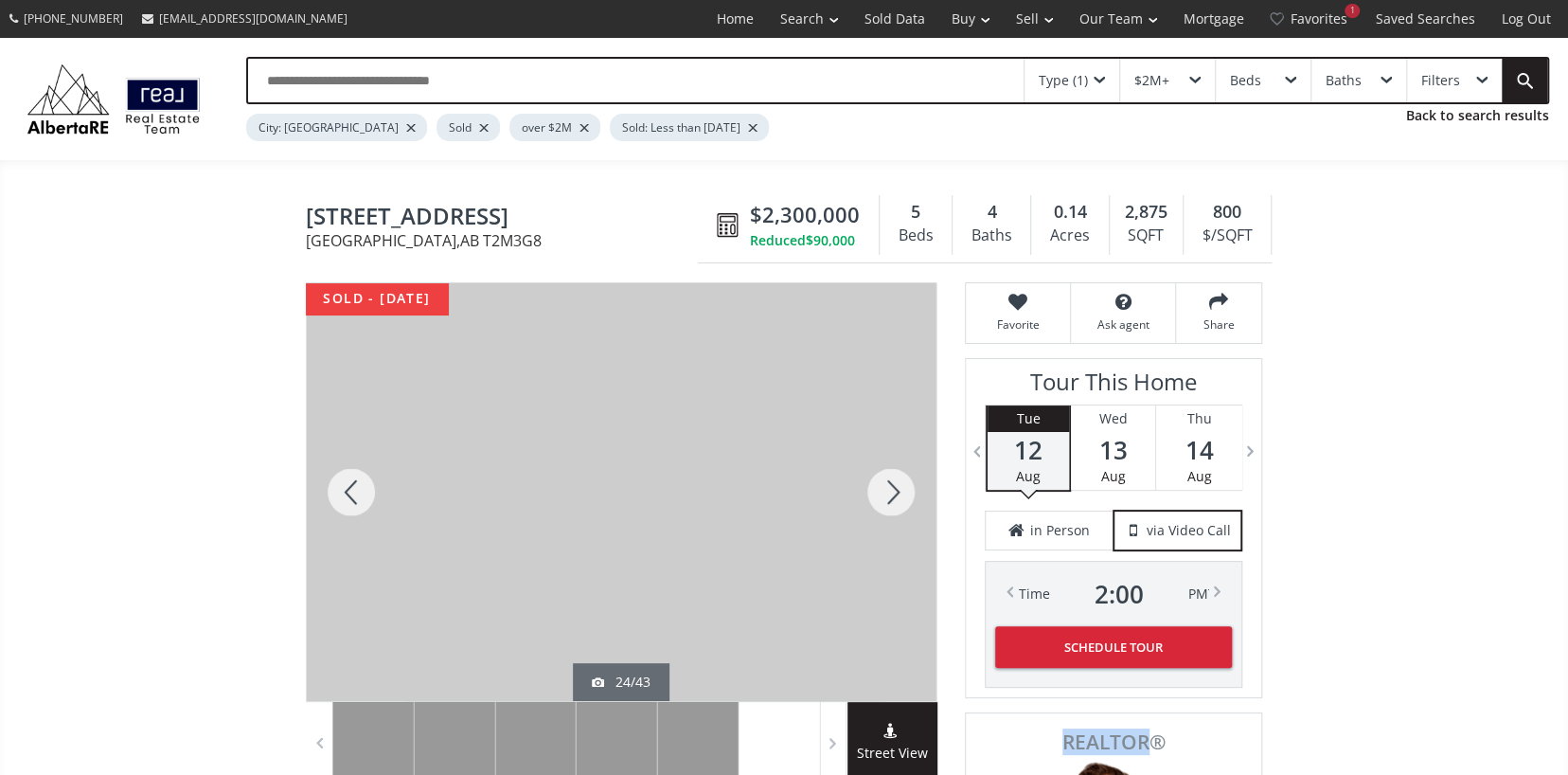
click at [894, 499] on div at bounding box center [891, 492] width 90 height 418
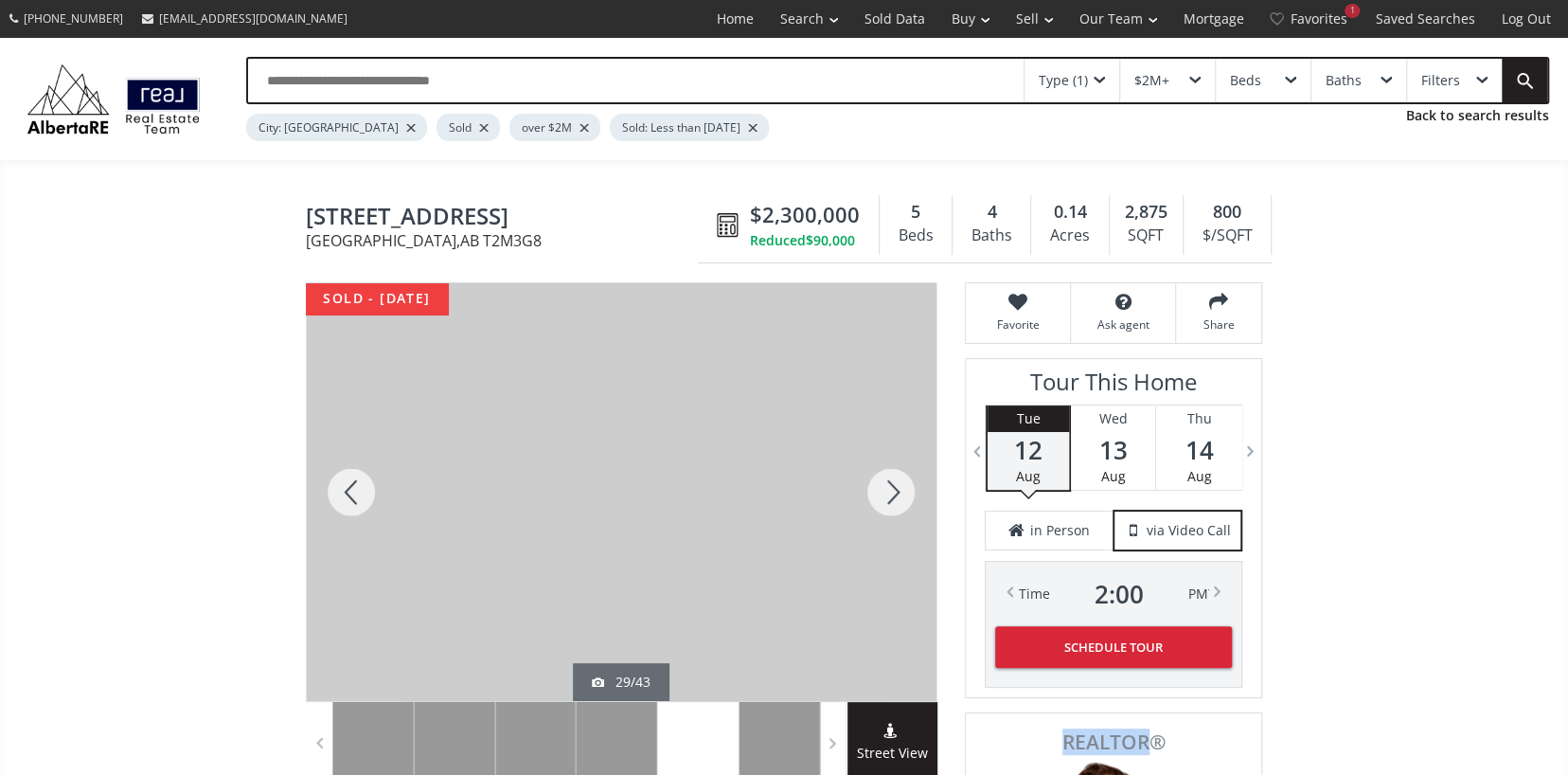
click at [894, 499] on div at bounding box center [891, 492] width 90 height 418
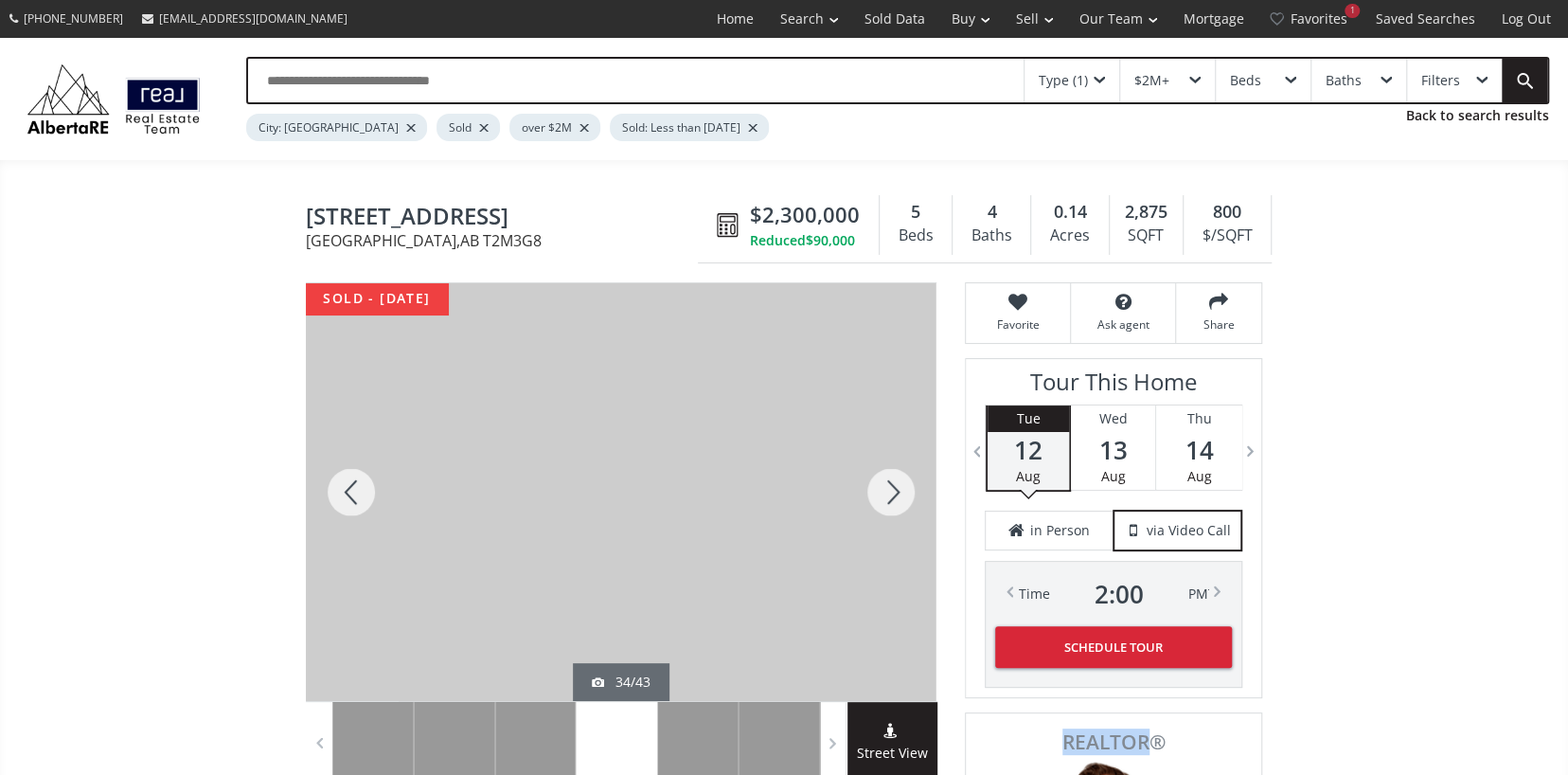
click at [894, 499] on div at bounding box center [891, 492] width 90 height 418
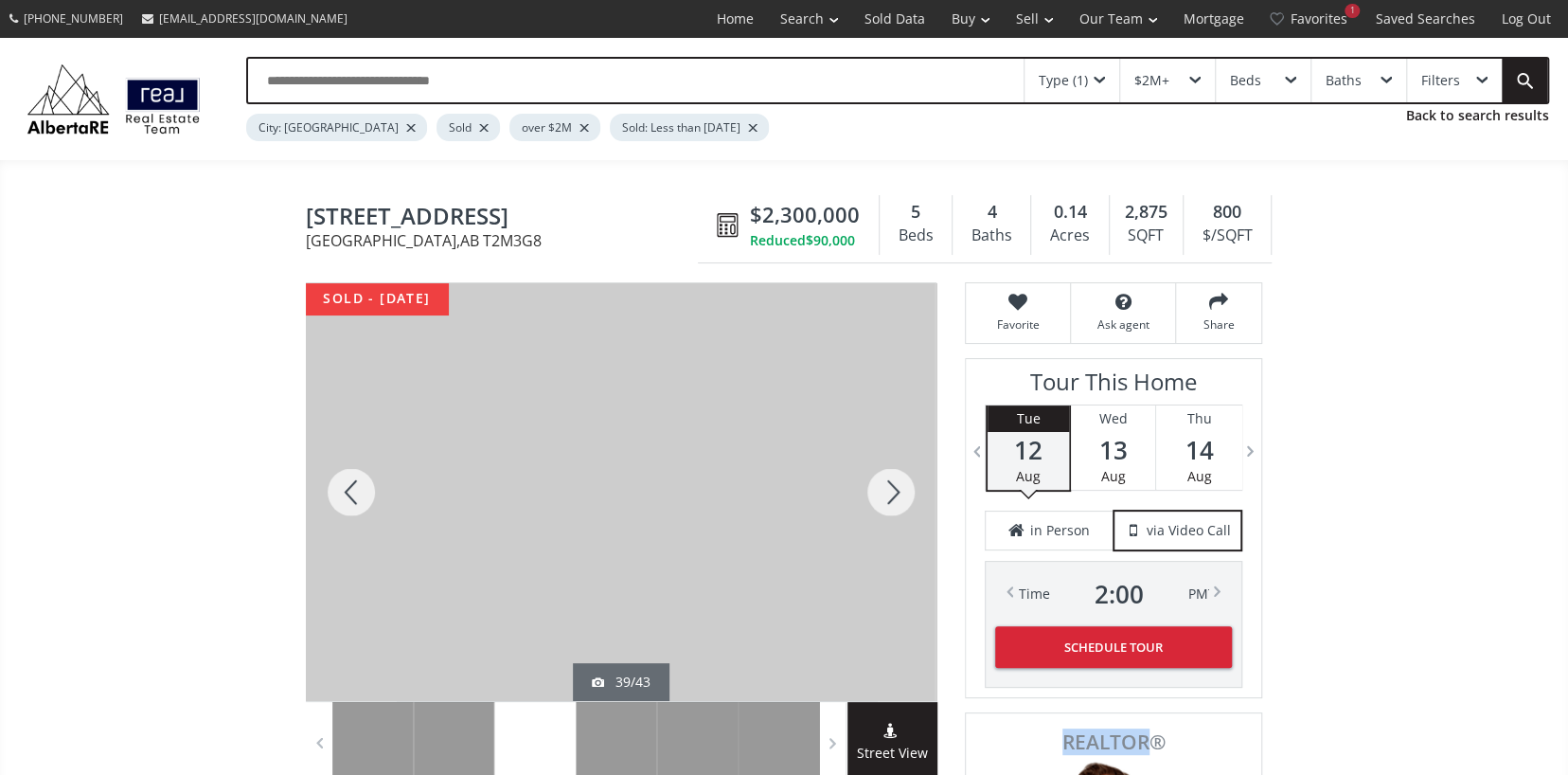
drag, startPoint x: 894, startPoint y: 499, endPoint x: 995, endPoint y: 469, distance: 105.4
click at [895, 499] on div at bounding box center [891, 492] width 90 height 418
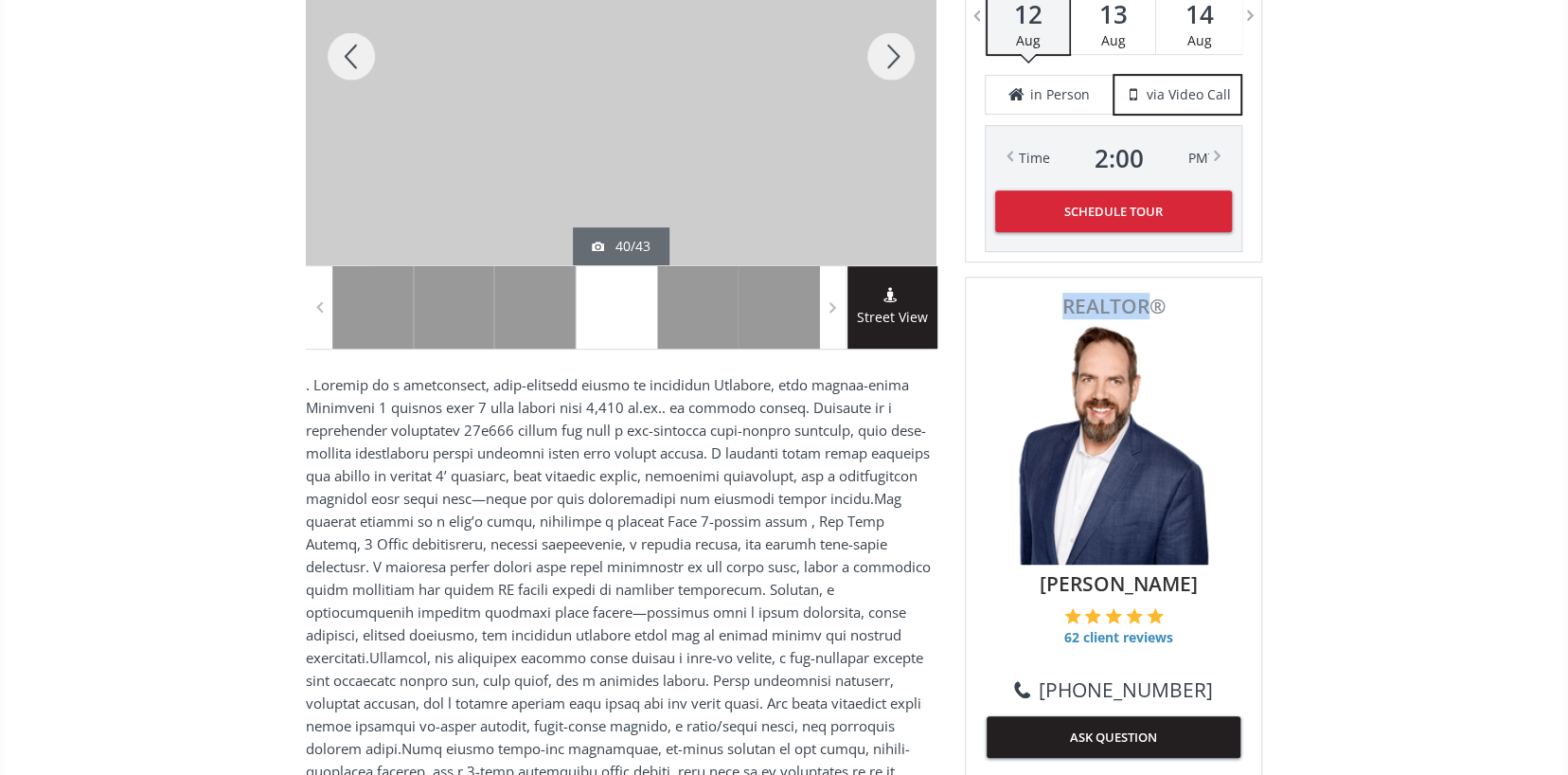
scroll to position [190, 0]
